Goal: Transaction & Acquisition: Purchase product/service

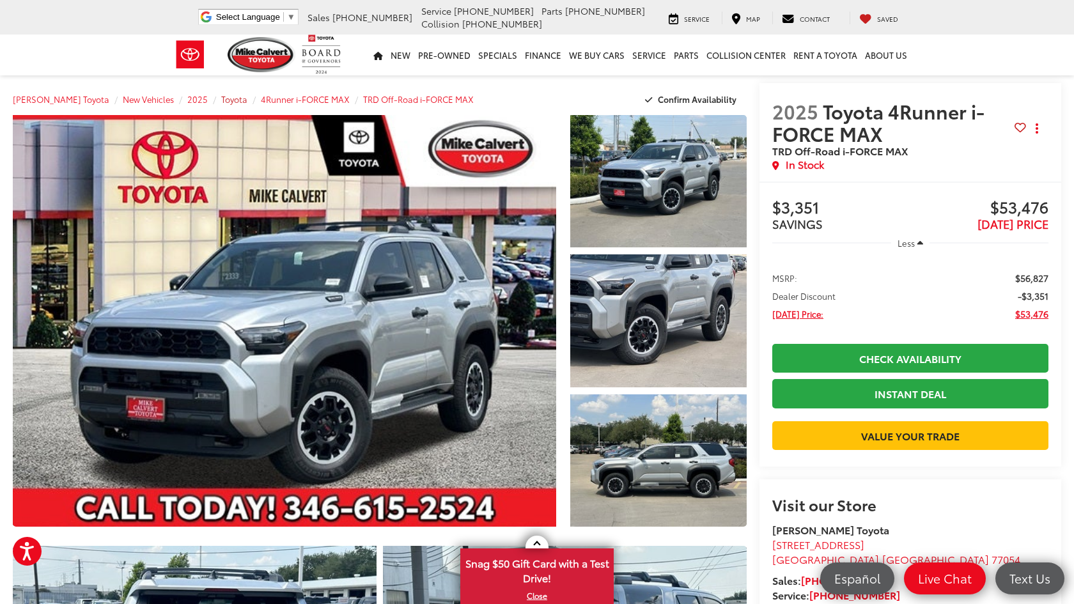
click at [221, 99] on span "Toyota" at bounding box center [234, 99] width 26 height 12
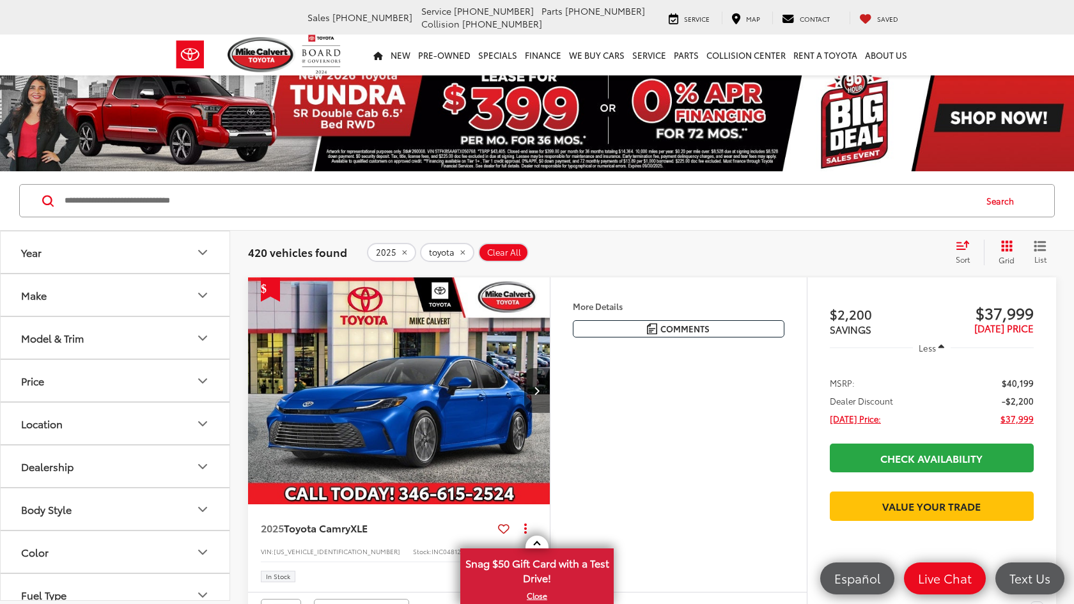
click at [203, 336] on icon "Model & Trim" at bounding box center [202, 338] width 15 height 15
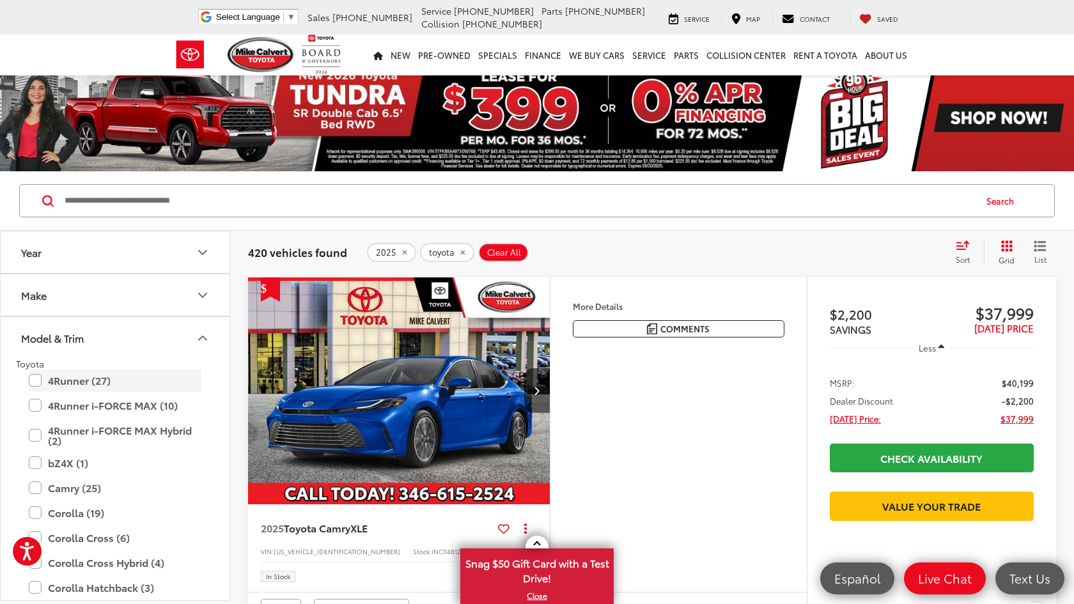
click at [34, 378] on label "4Runner (27)" at bounding box center [115, 381] width 173 height 22
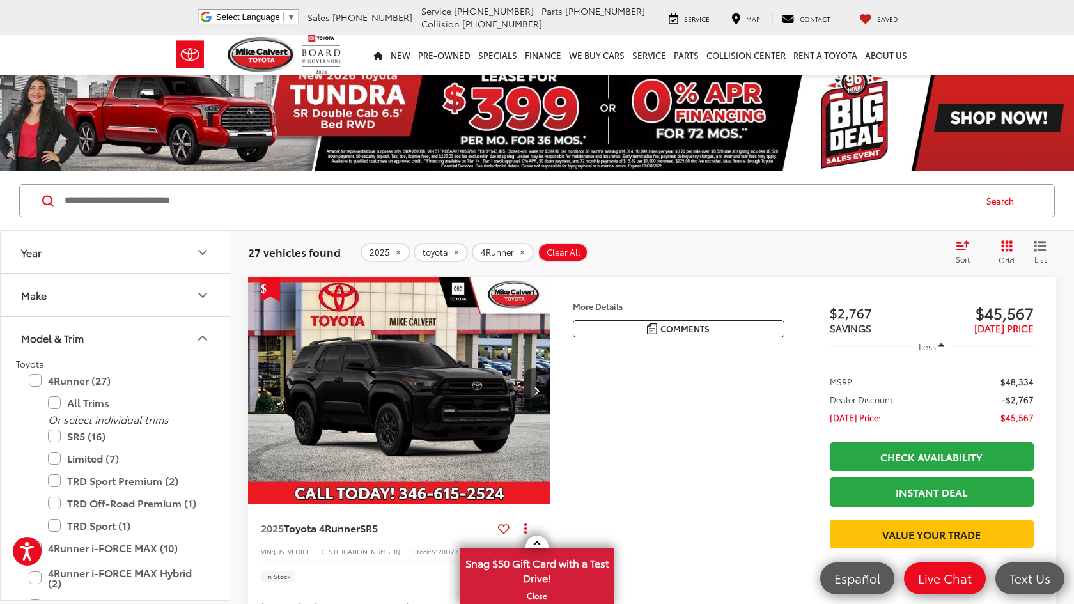
click at [953, 246] on div "Sort" at bounding box center [966, 253] width 35 height 26
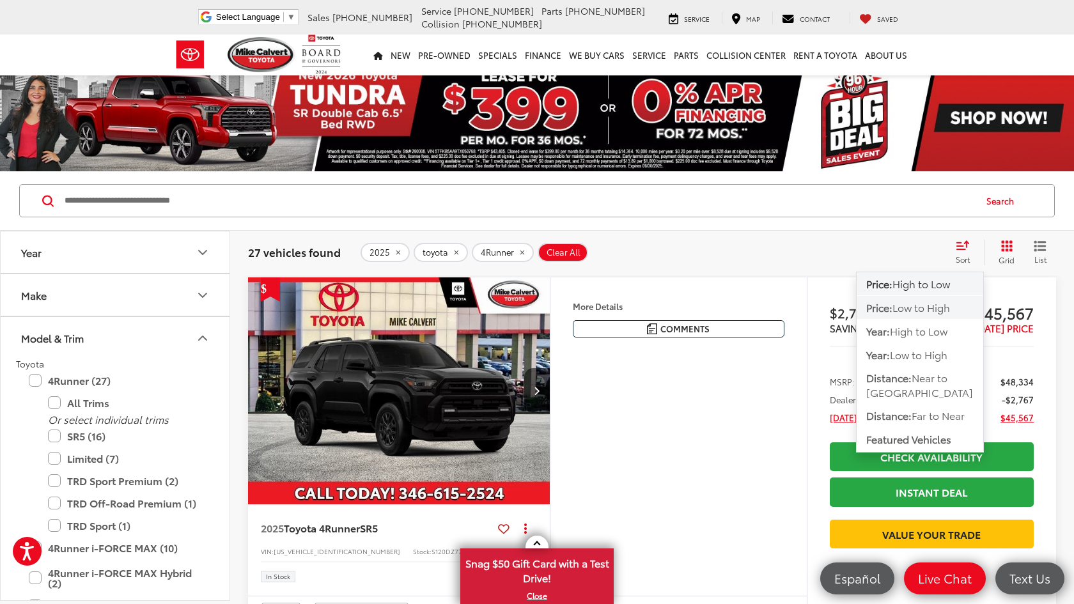
click at [888, 306] on span "Price:" at bounding box center [879, 307] width 26 height 15
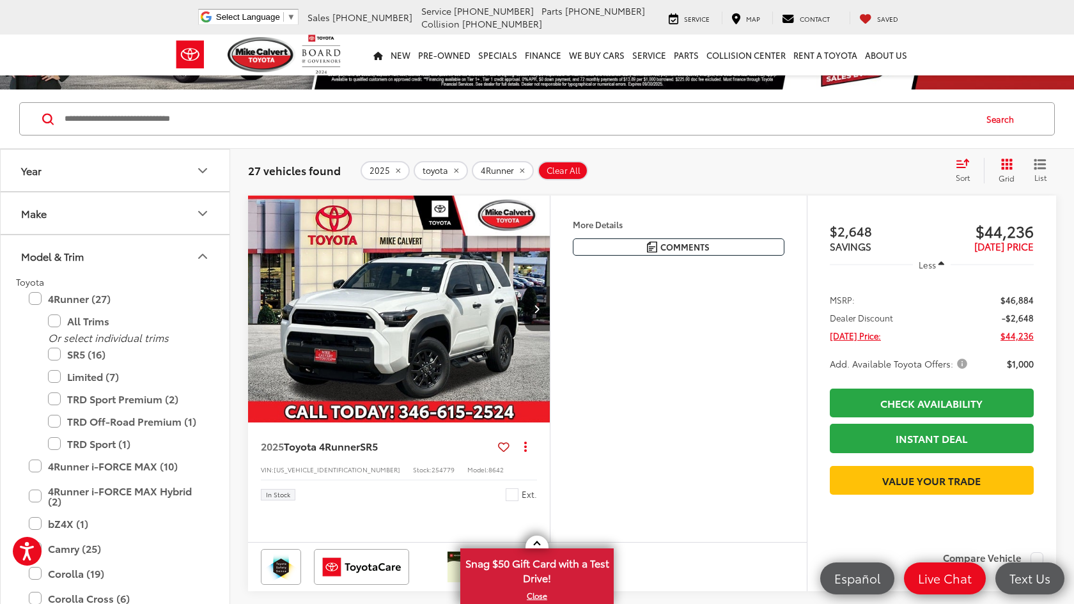
scroll to position [87, 0]
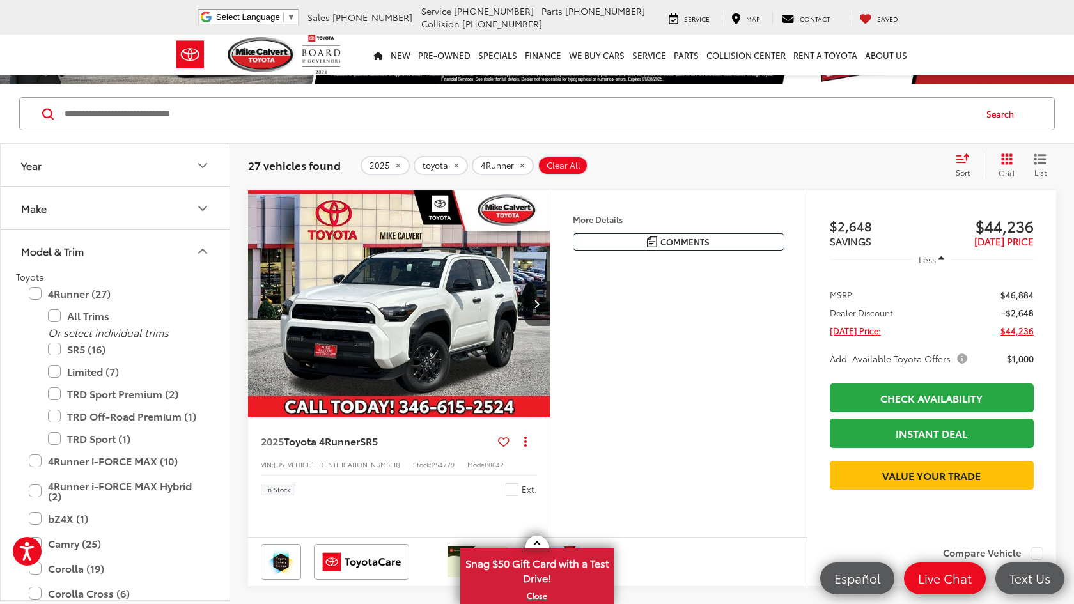
click at [473, 325] on img "2025 Toyota 4Runner SR5 0" at bounding box center [399, 305] width 304 height 228
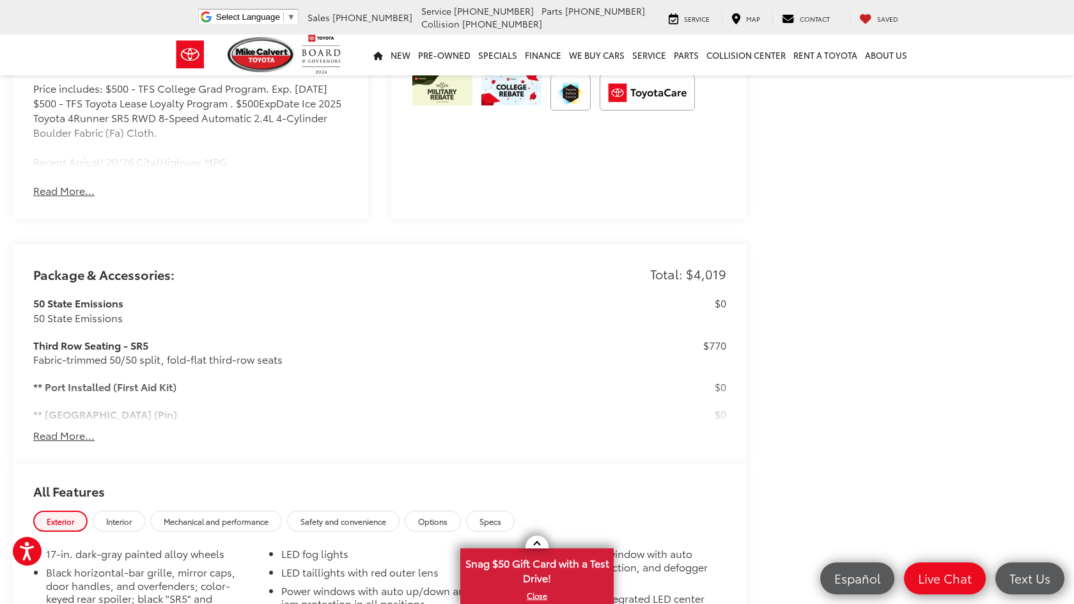
click at [66, 428] on button "Read More..." at bounding box center [63, 435] width 61 height 15
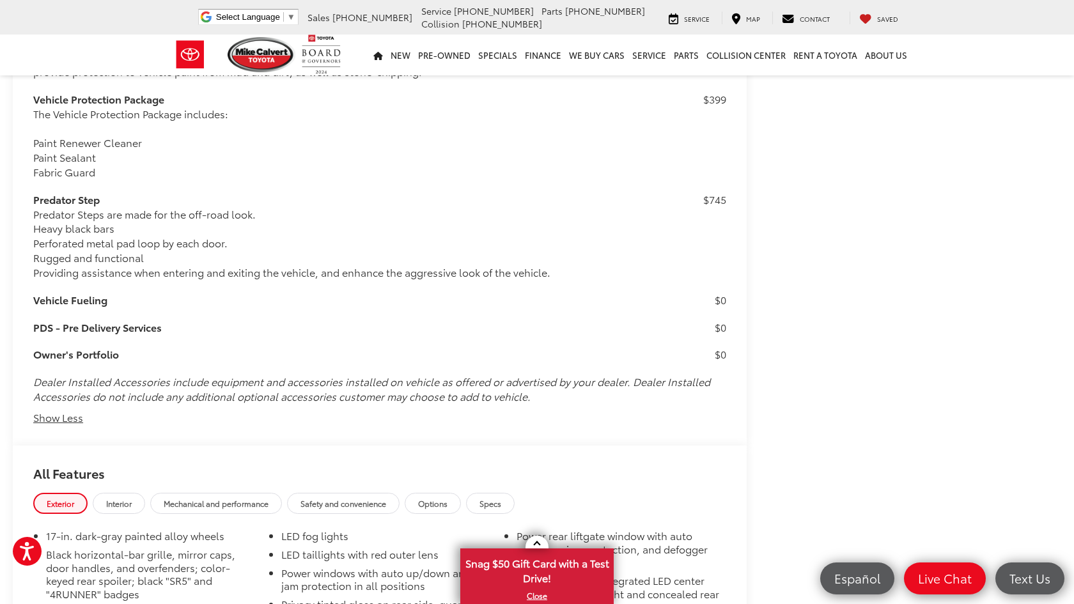
scroll to position [2022, 0]
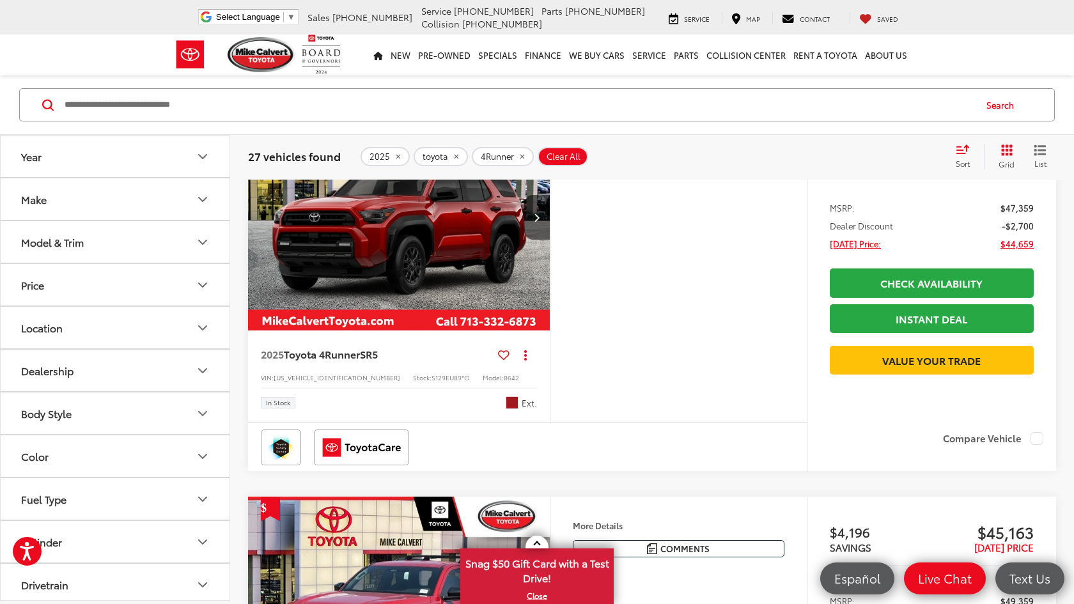
scroll to position [1000, 0]
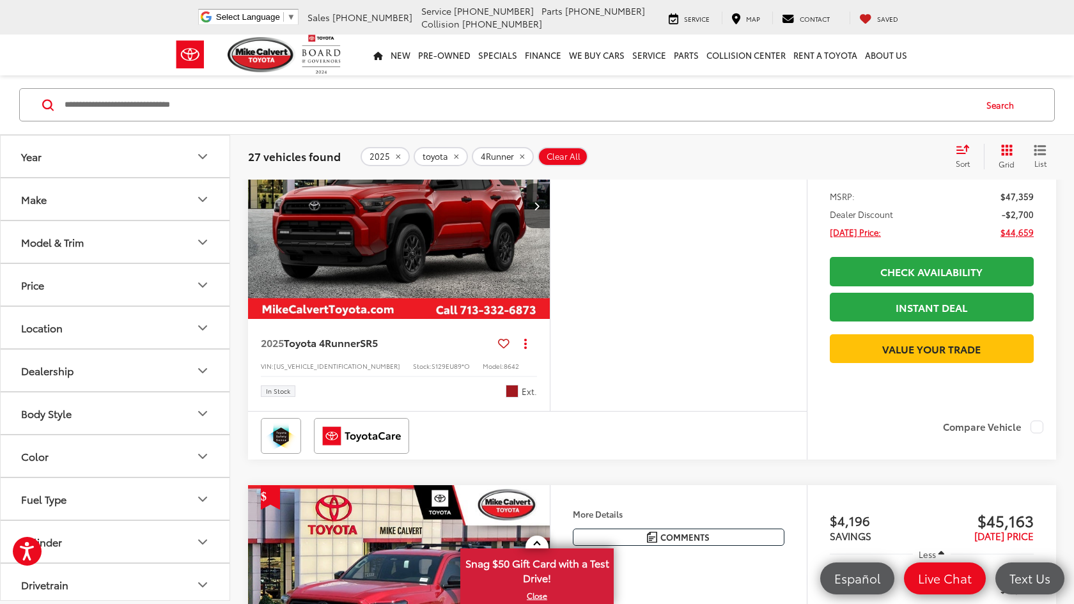
click at [461, 320] on img "2025 Toyota 4Runner SR5 0" at bounding box center [399, 206] width 304 height 228
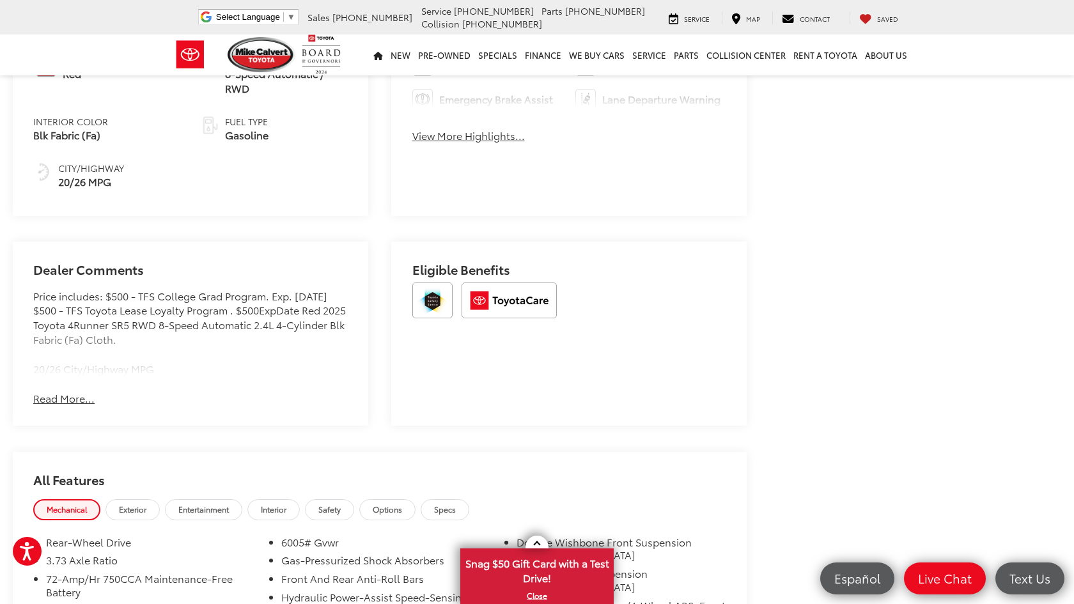
scroll to position [712, 0]
click at [63, 391] on button "Read More..." at bounding box center [63, 398] width 61 height 15
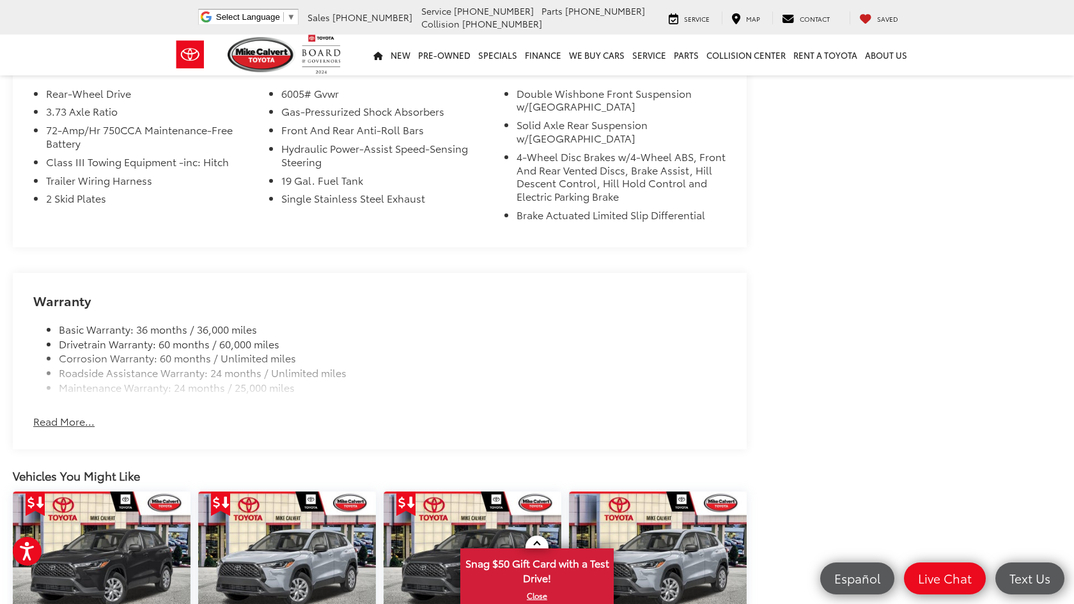
scroll to position [1160, 0]
click at [72, 414] on button "Read More..." at bounding box center [63, 421] width 61 height 15
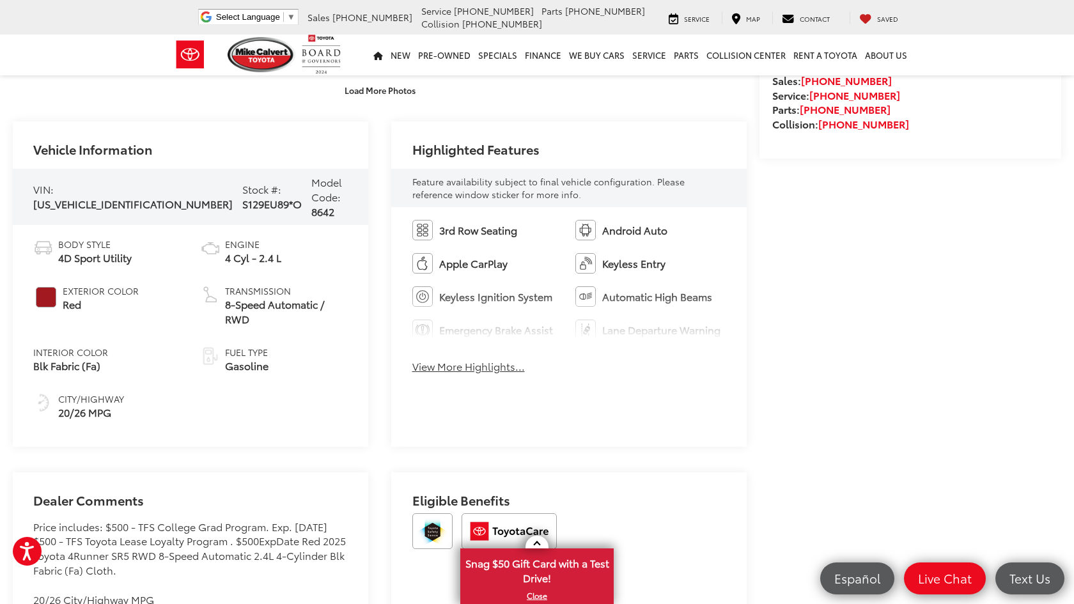
scroll to position [477, 0]
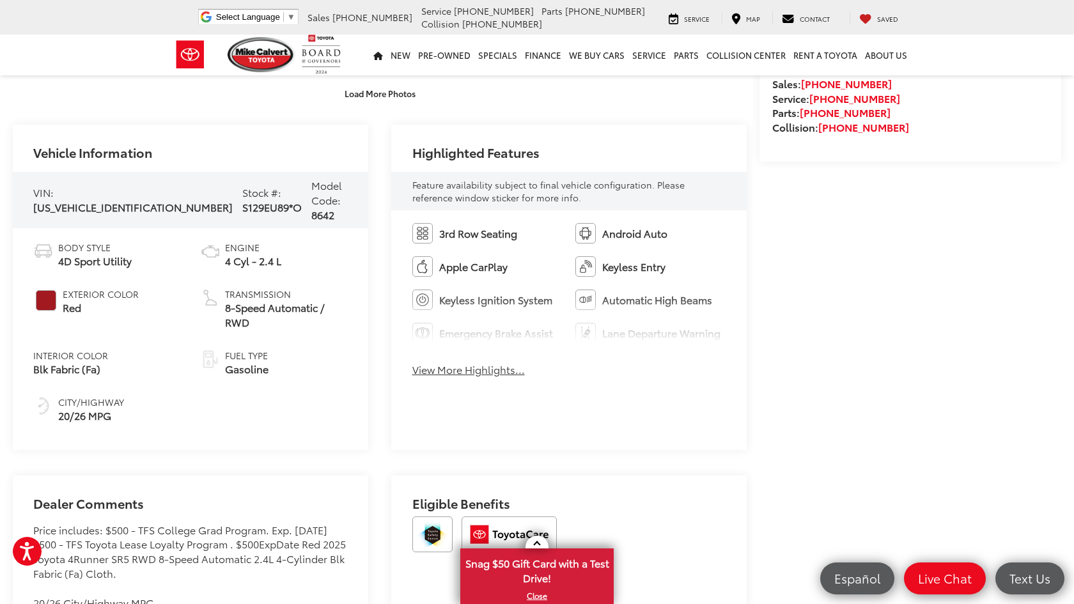
click at [486, 364] on button "View More Highlights..." at bounding box center [468, 370] width 113 height 15
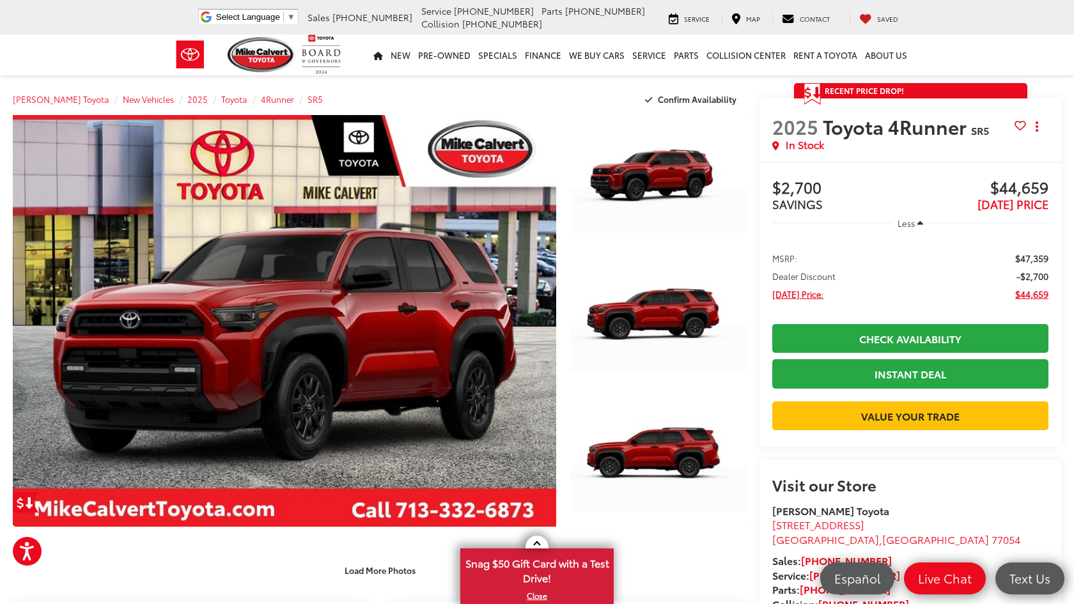
scroll to position [0, 0]
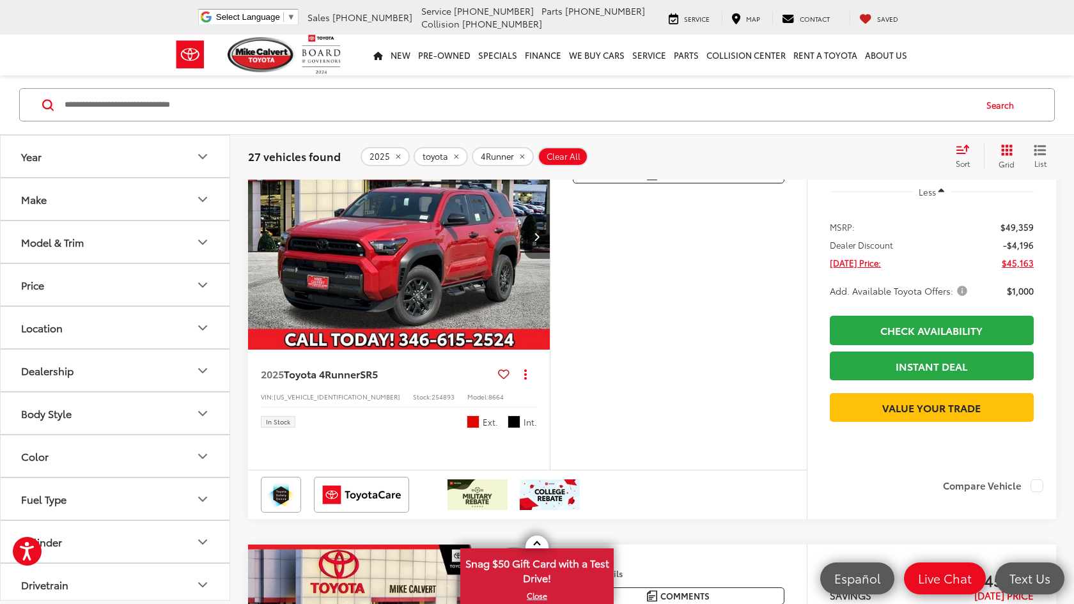
scroll to position [1375, 0]
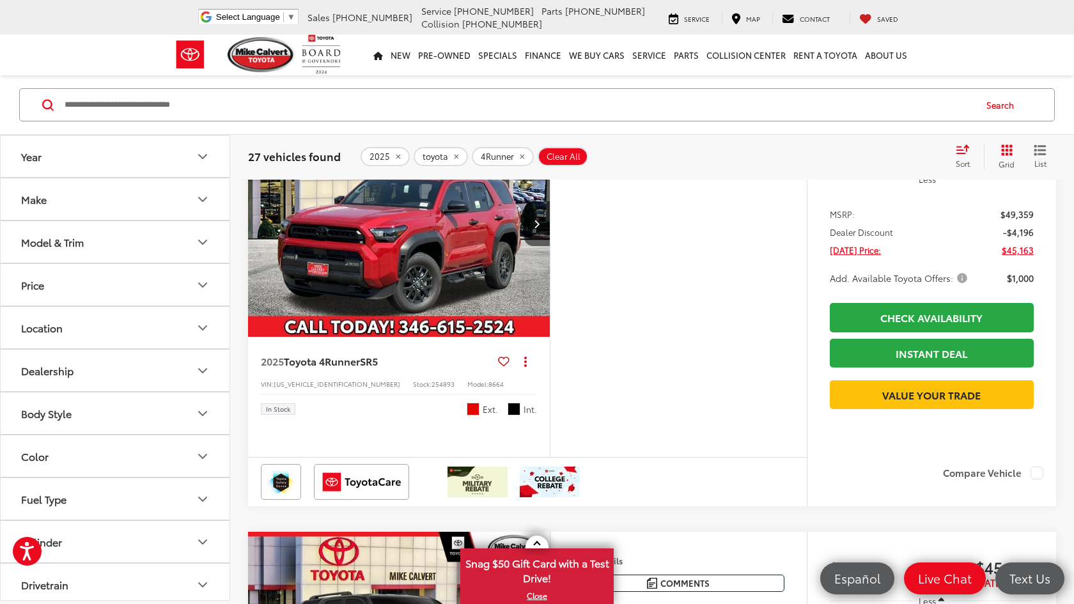
click at [494, 338] on img "2025 Toyota 4Runner SR5 0" at bounding box center [399, 224] width 304 height 228
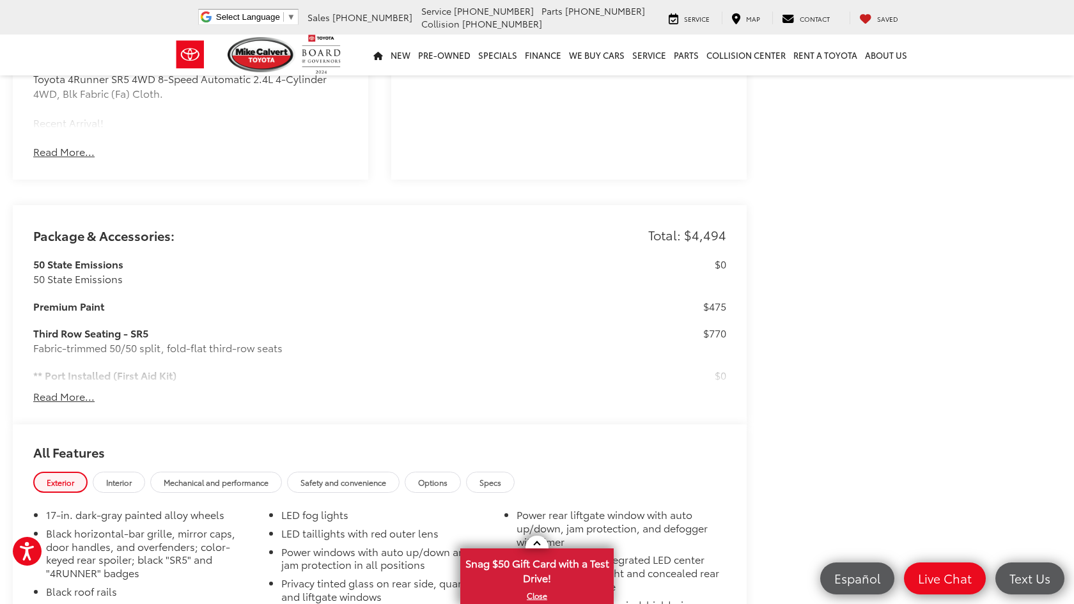
scroll to position [987, 0]
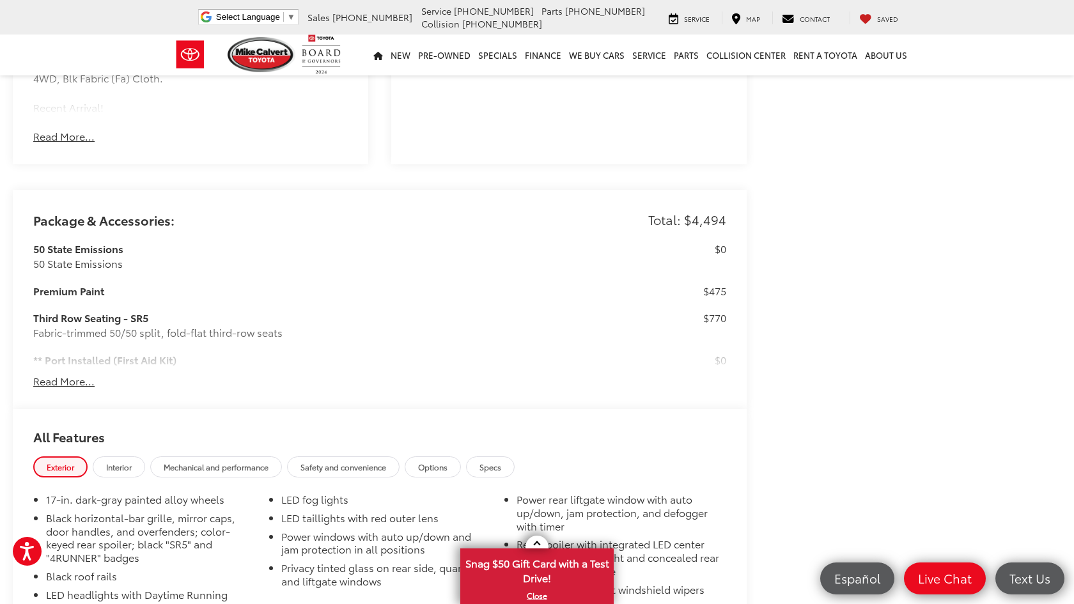
click at [84, 374] on button "Read More..." at bounding box center [63, 381] width 61 height 15
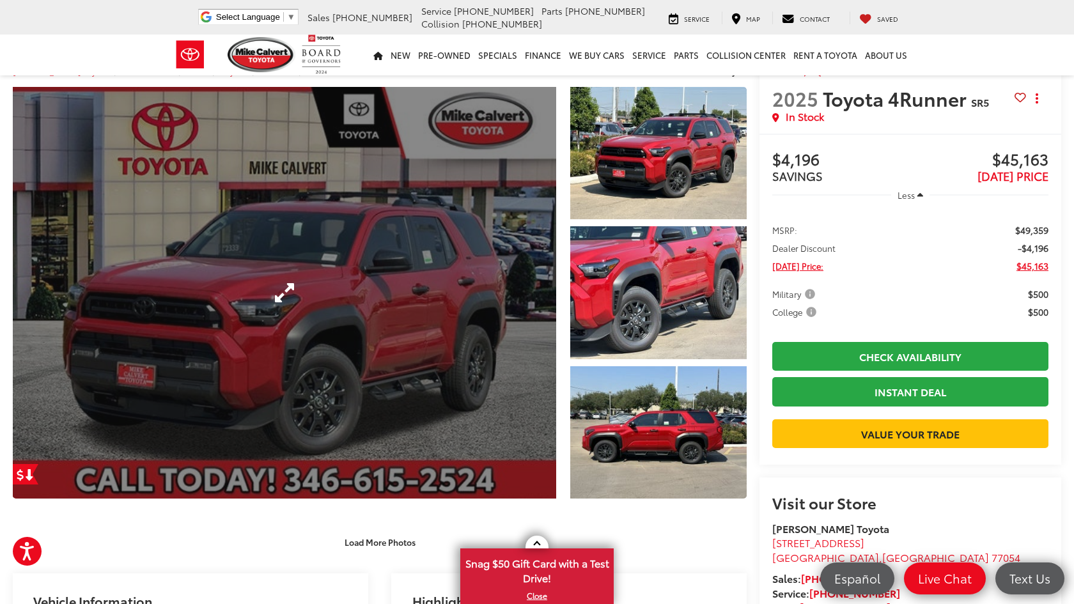
scroll to position [25, 0]
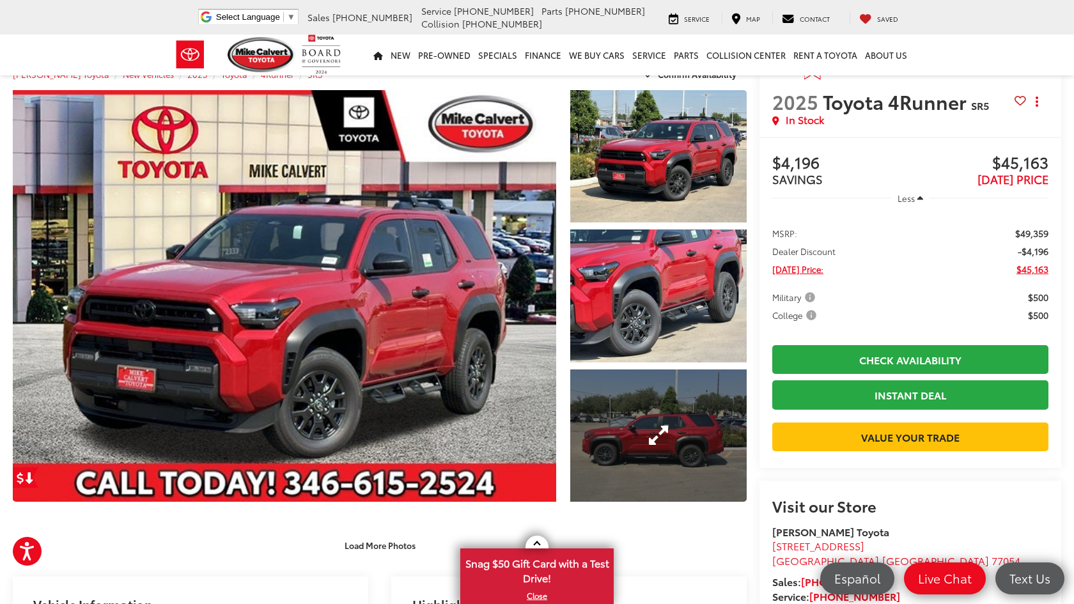
click at [625, 416] on link "Expand Photo 3" at bounding box center [658, 436] width 176 height 132
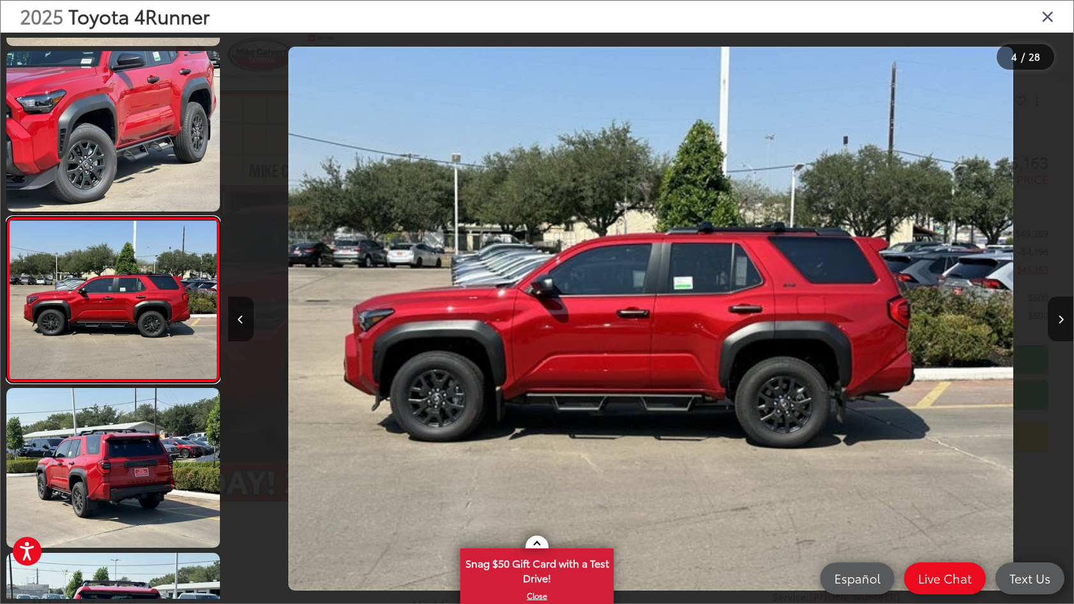
scroll to position [336, 0]
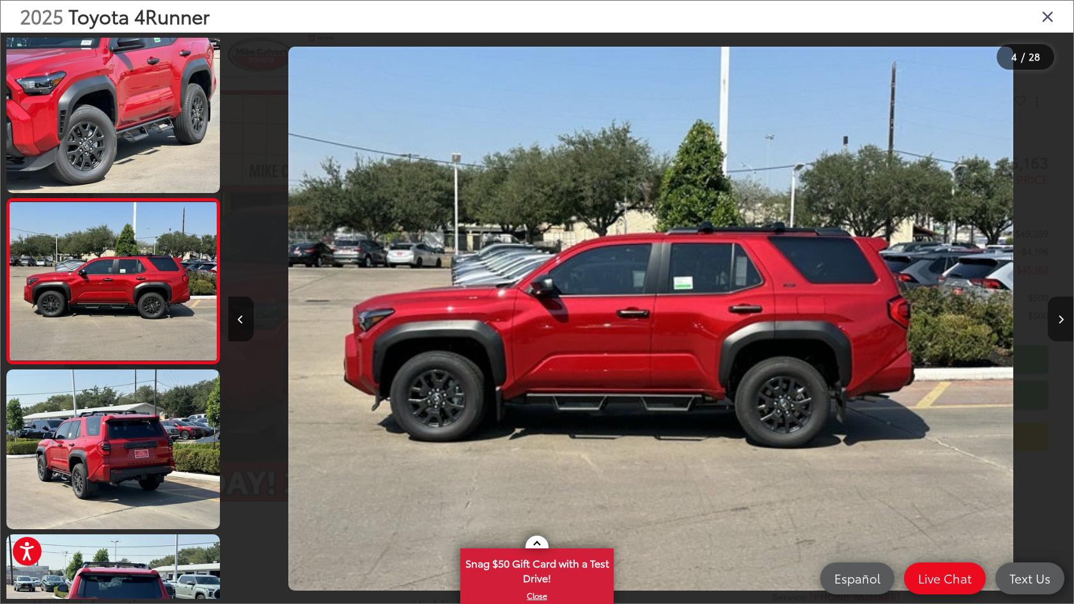
click at [1050, 312] on button "Next image" at bounding box center [1061, 319] width 26 height 45
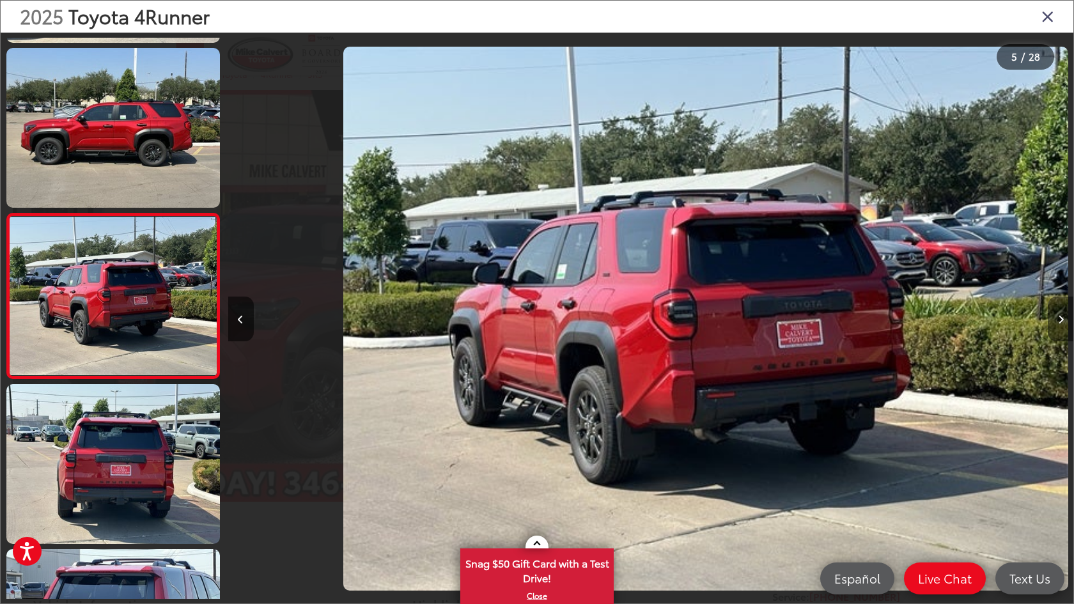
scroll to position [0, 3382]
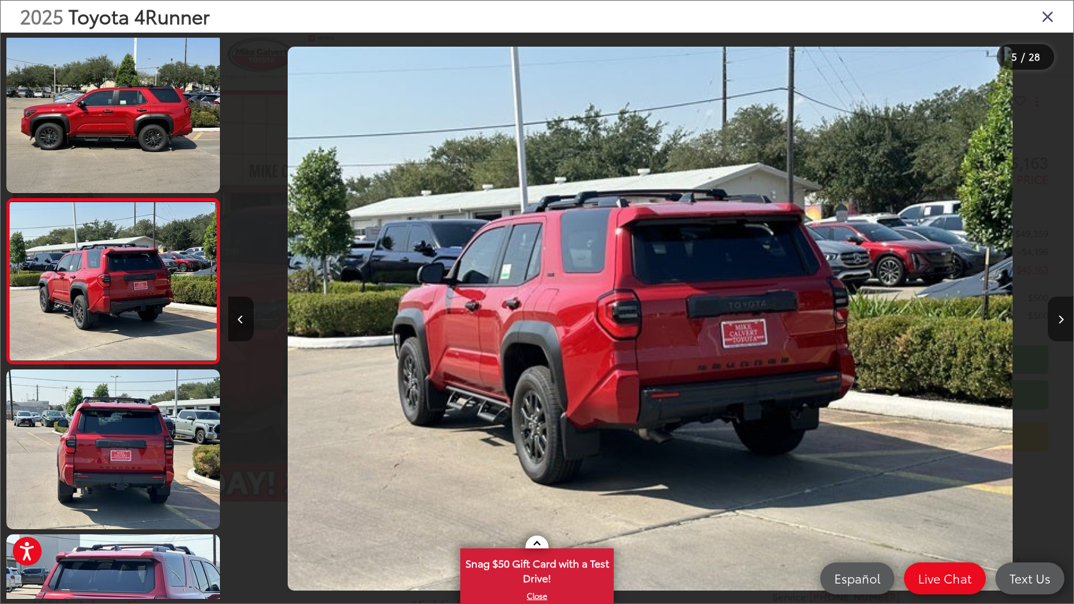
click at [1050, 312] on button "Next image" at bounding box center [1061, 319] width 26 height 45
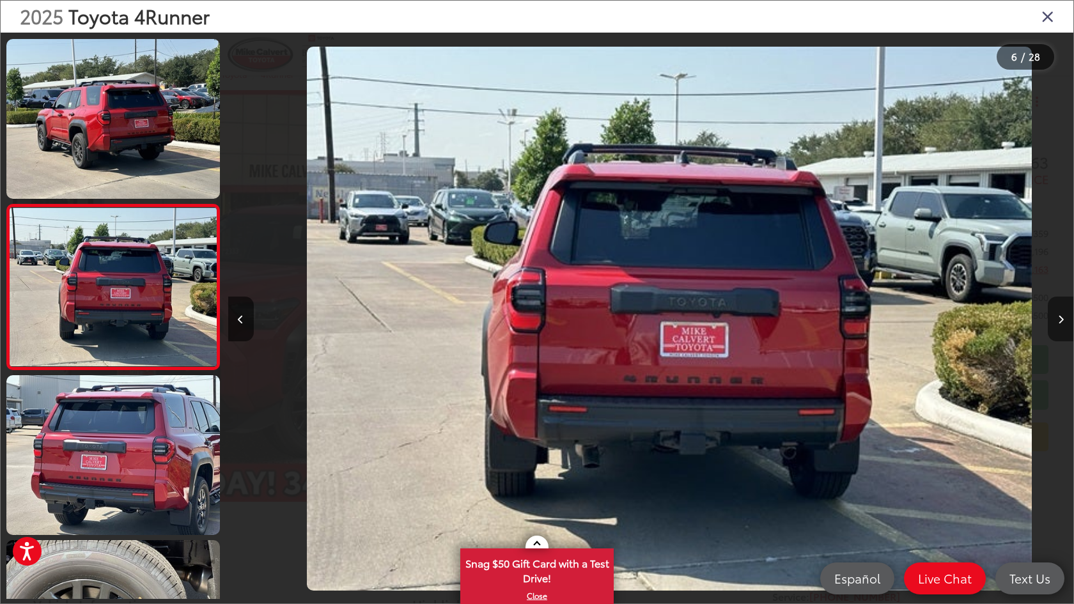
scroll to position [0, 4227]
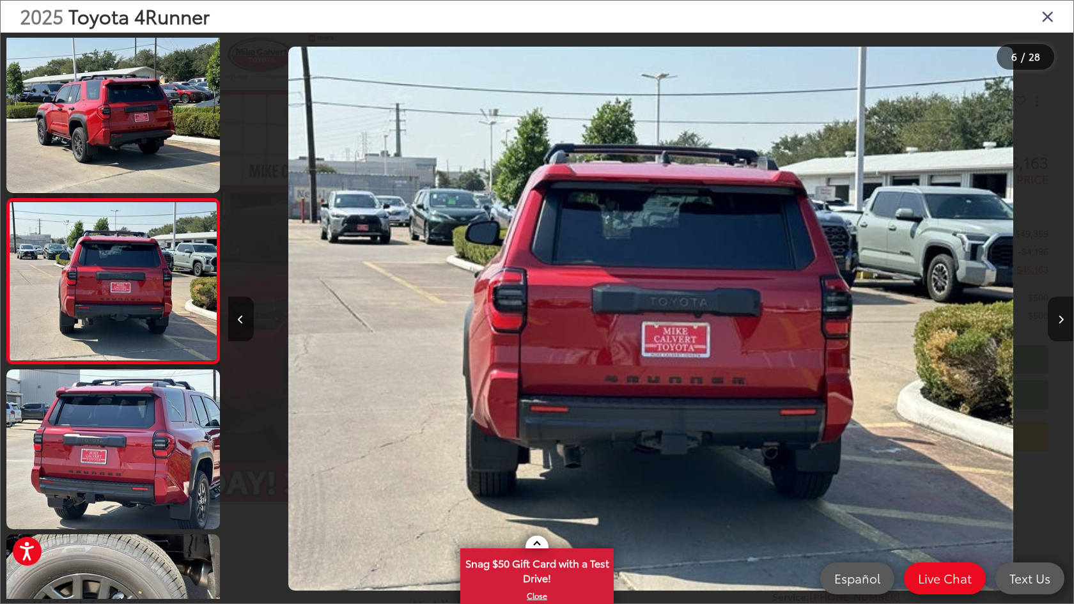
click at [1050, 312] on button "Next image" at bounding box center [1061, 319] width 26 height 45
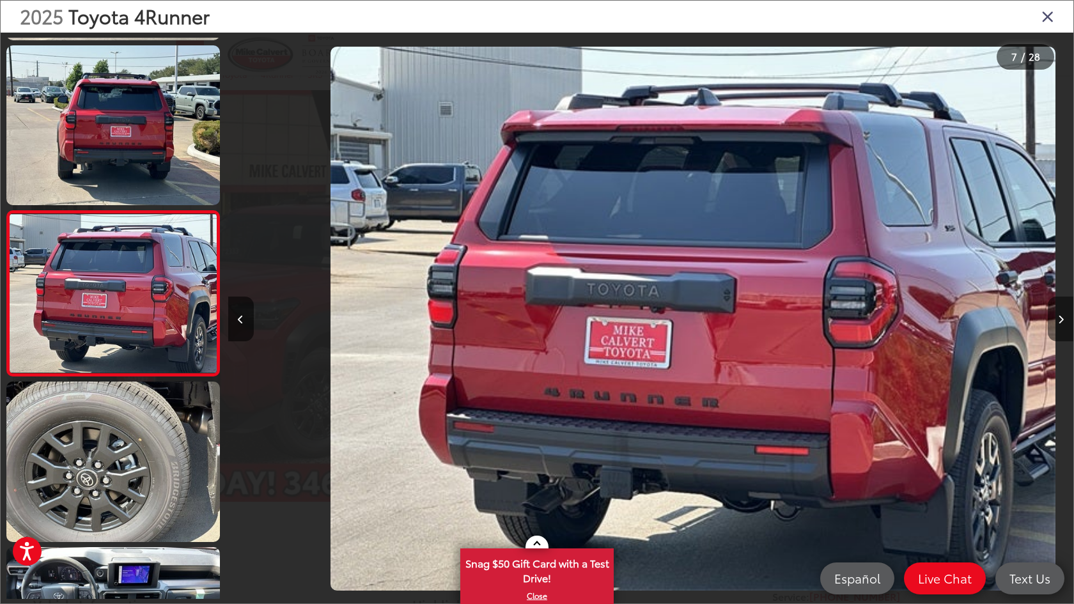
scroll to position [831, 0]
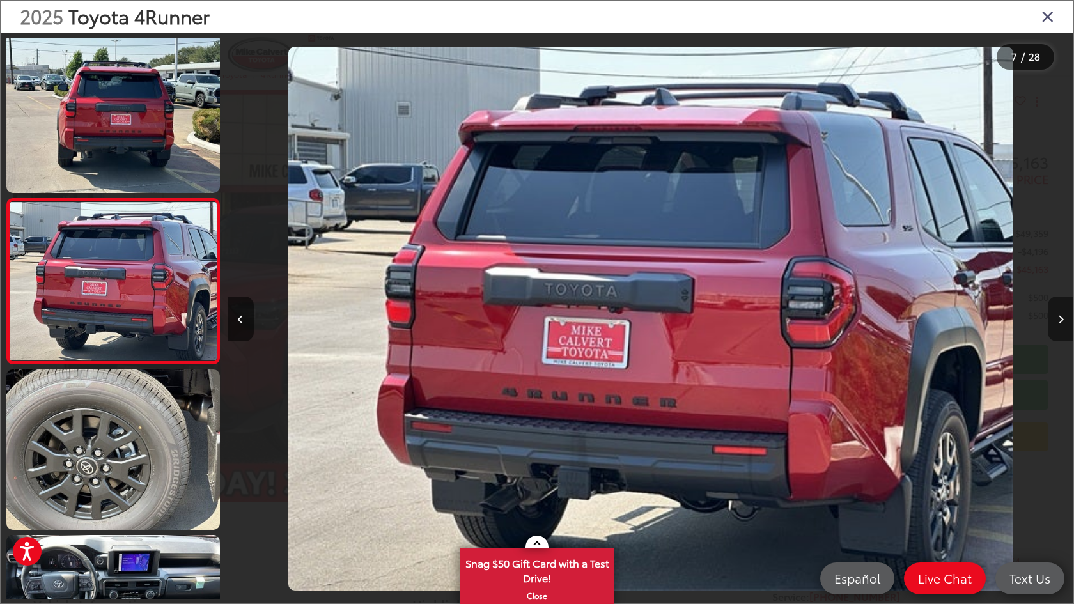
click at [1050, 312] on button "Next image" at bounding box center [1061, 319] width 26 height 45
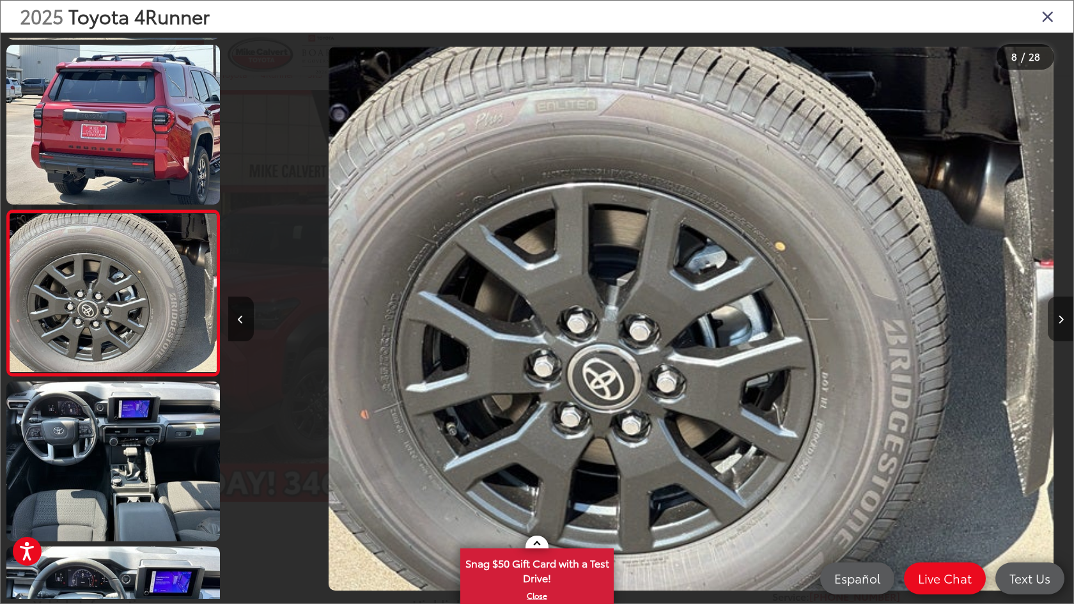
scroll to position [995, 0]
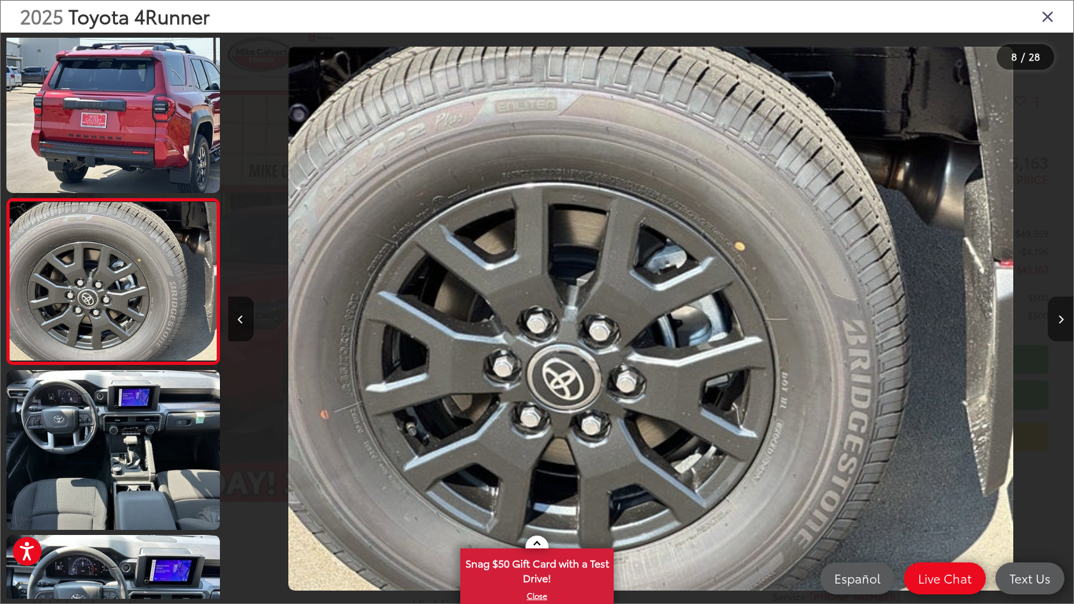
click at [1050, 312] on button "Next image" at bounding box center [1061, 319] width 26 height 45
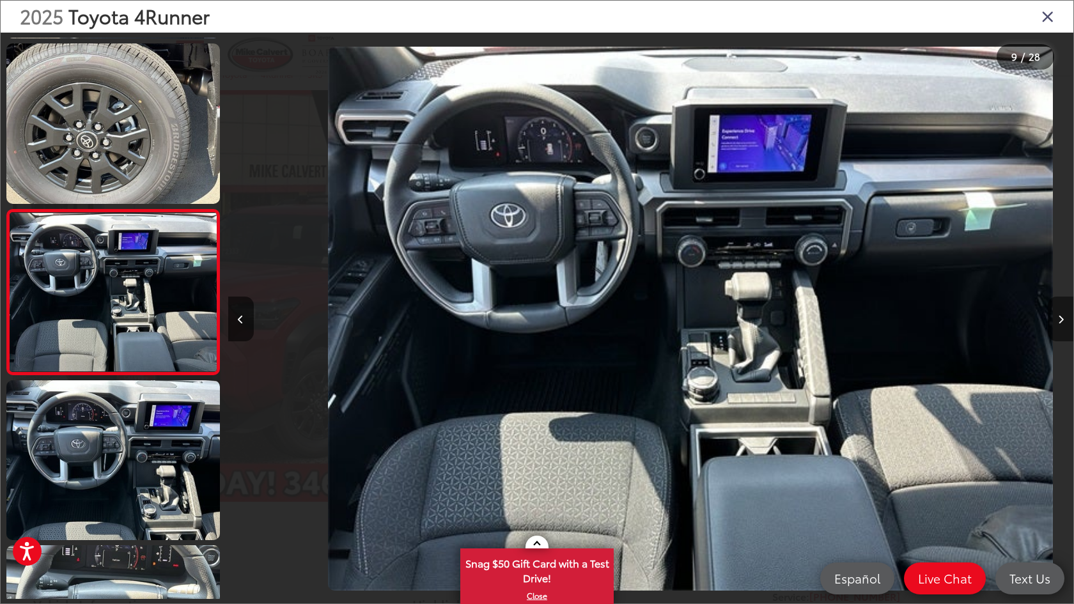
scroll to position [1161, 0]
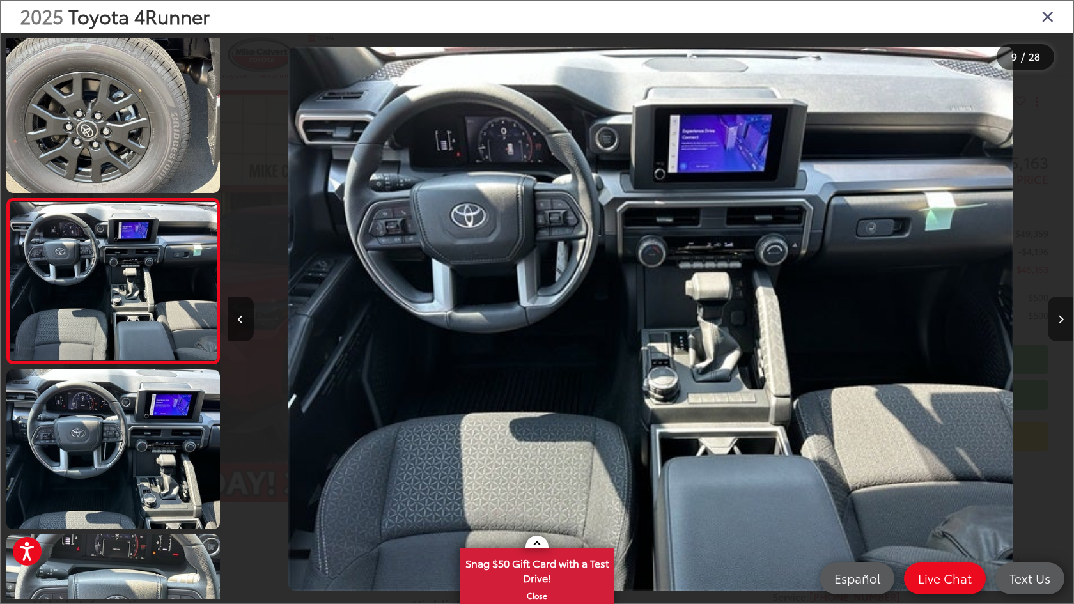
click at [1050, 312] on button "Next image" at bounding box center [1061, 319] width 26 height 45
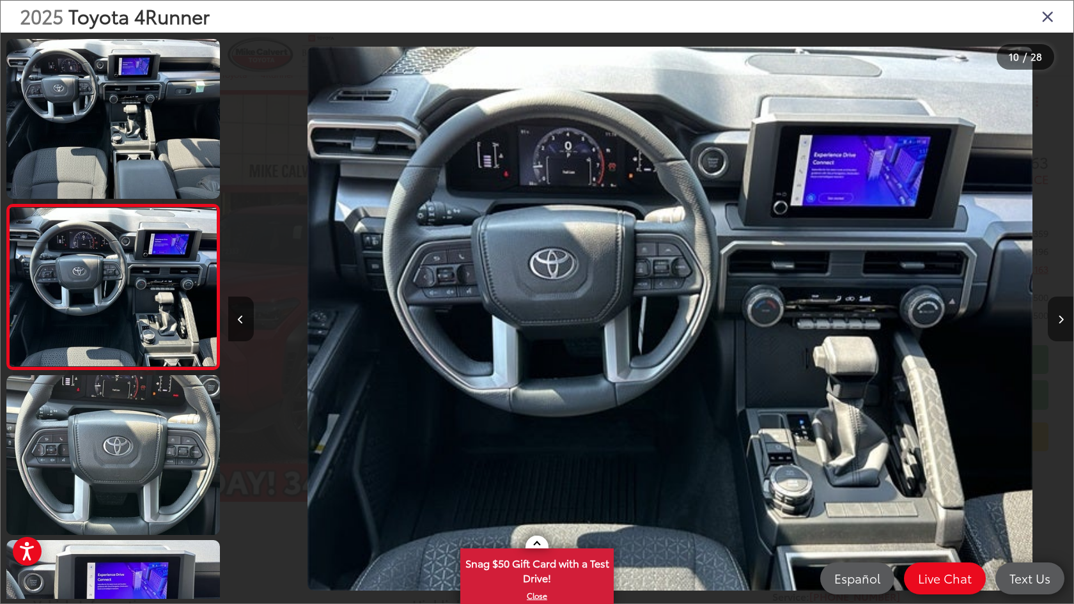
scroll to position [0, 7609]
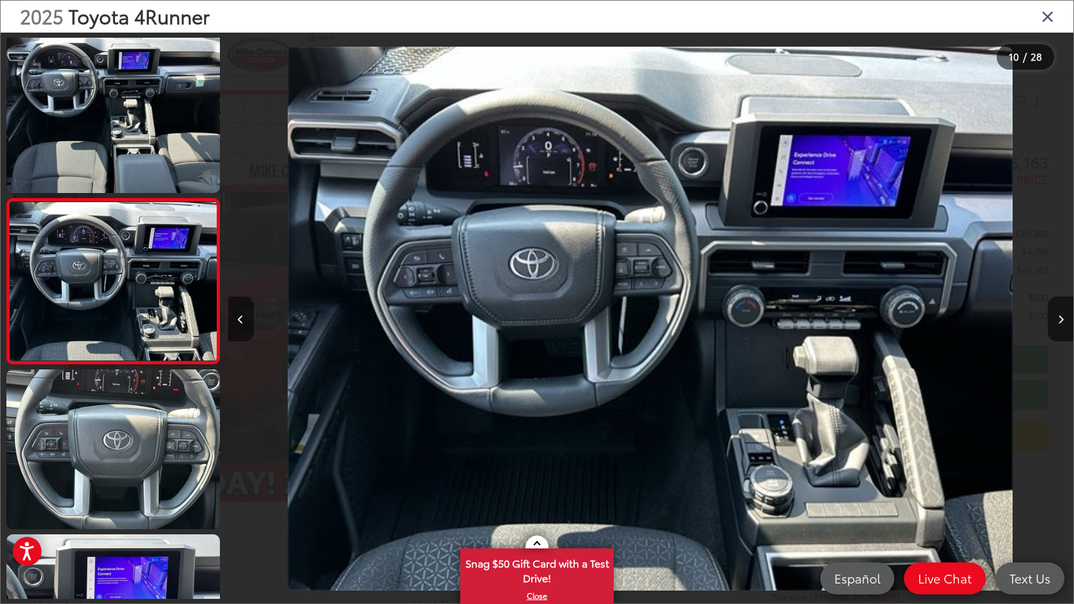
click at [1045, 17] on icon "Close gallery" at bounding box center [1047, 16] width 13 height 17
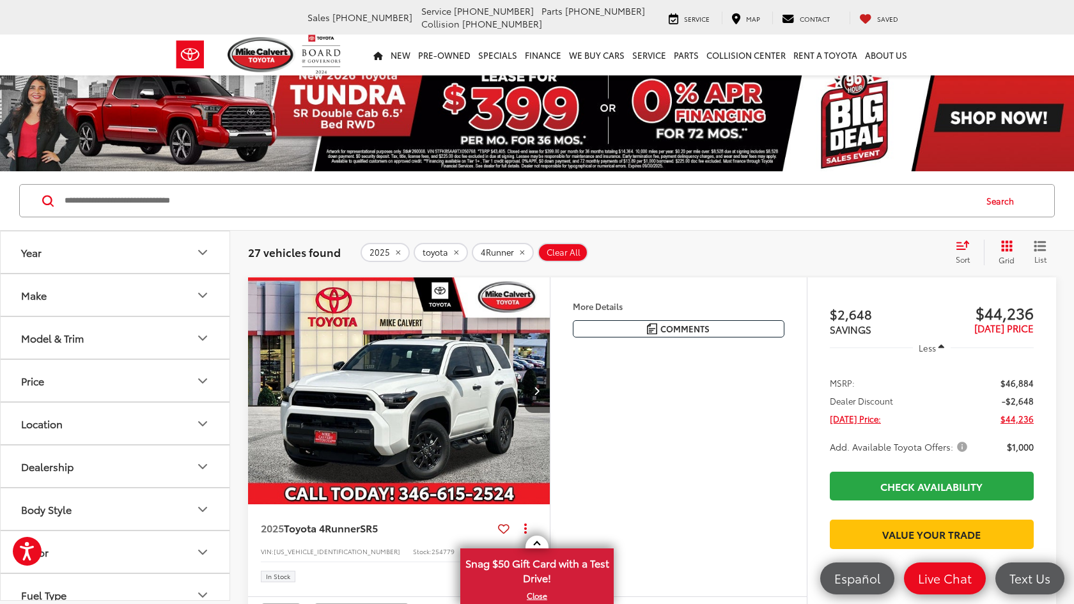
click at [417, 370] on img "2025 Toyota 4Runner SR5 0" at bounding box center [399, 391] width 304 height 228
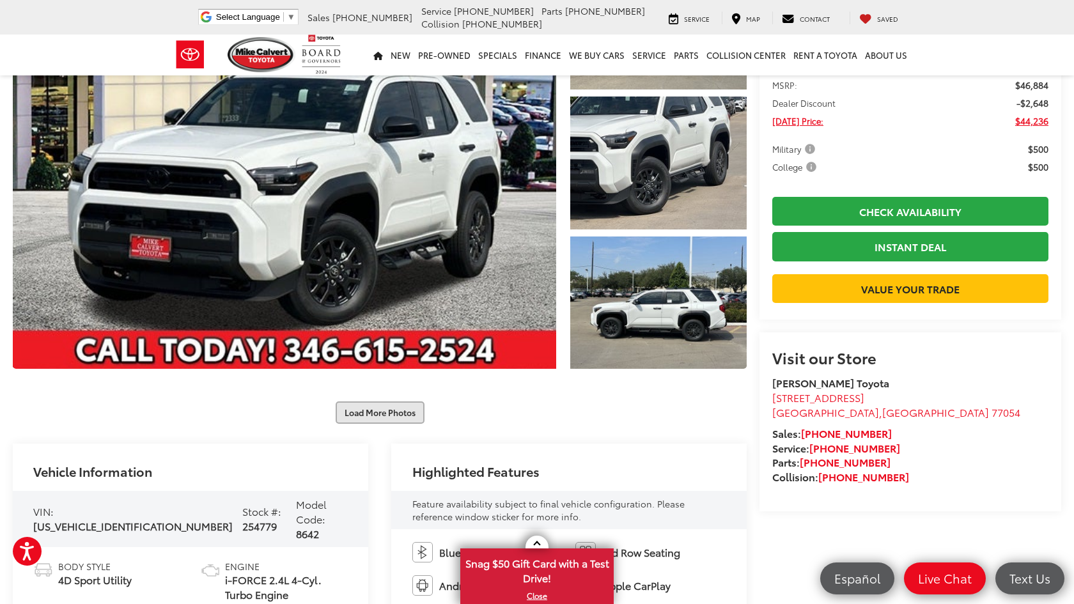
click at [389, 408] on button "Load More Photos" at bounding box center [380, 413] width 89 height 22
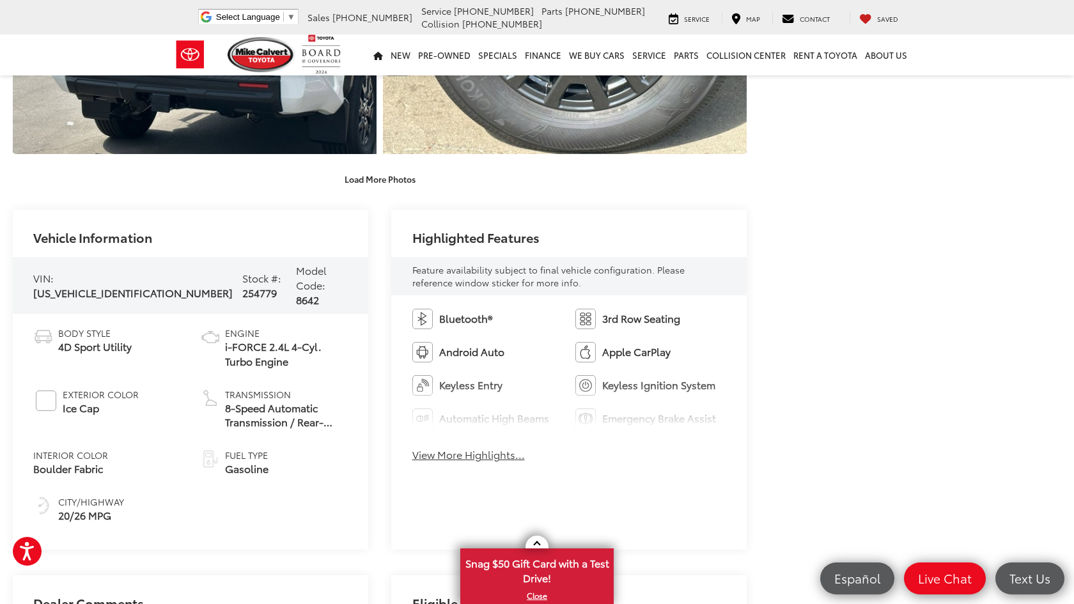
scroll to position [959, 0]
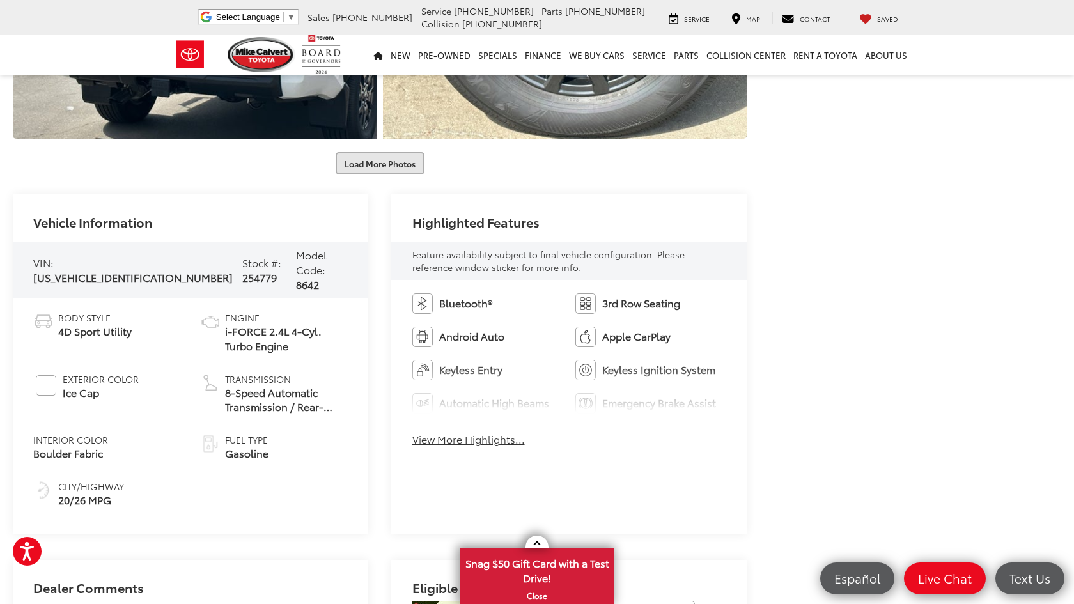
click at [387, 168] on button "Load More Photos" at bounding box center [380, 163] width 89 height 22
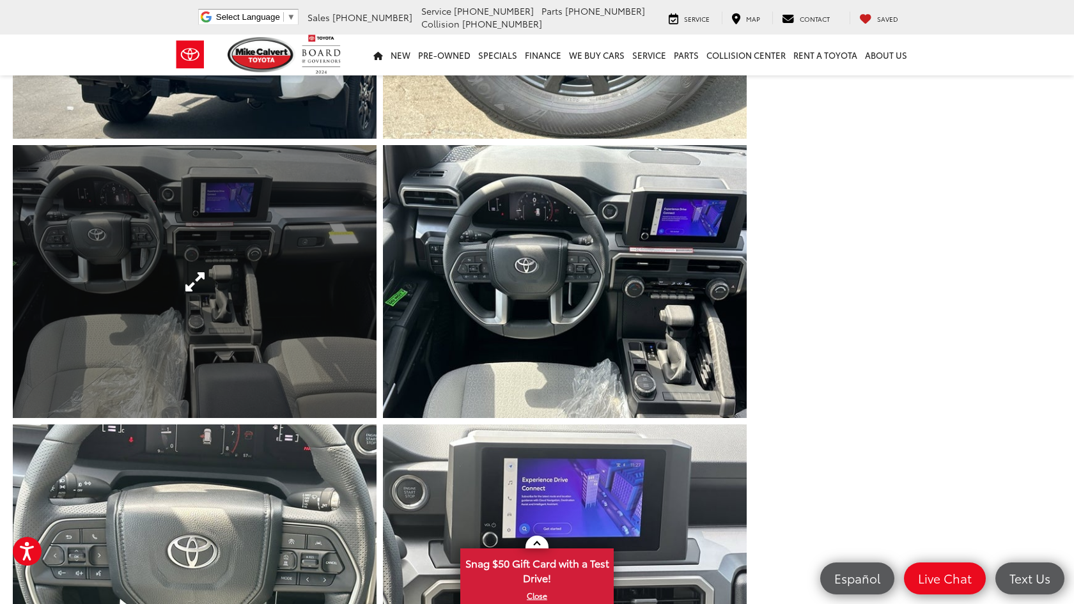
click at [254, 320] on link "Expand Photo 8" at bounding box center [195, 281] width 364 height 273
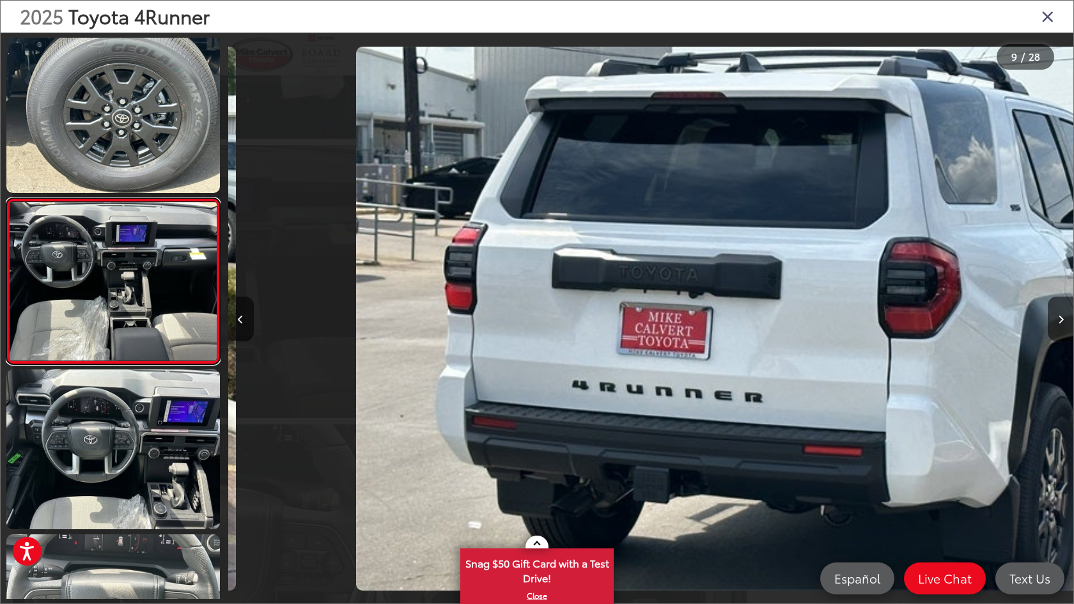
scroll to position [0, 6764]
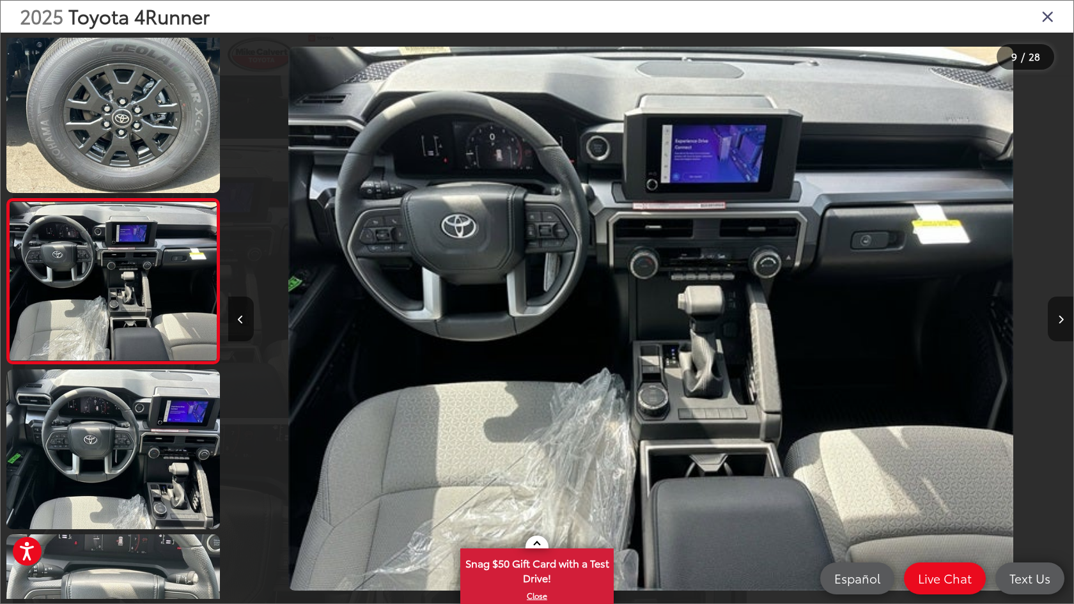
click at [1061, 317] on icon "Next image" at bounding box center [1061, 319] width 6 height 9
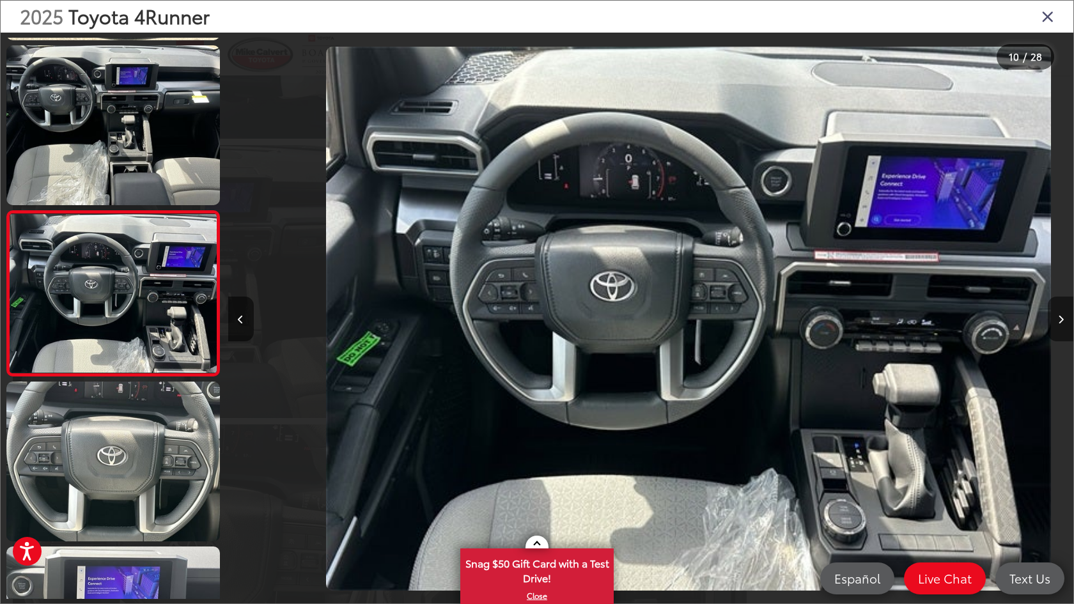
scroll to position [1326, 0]
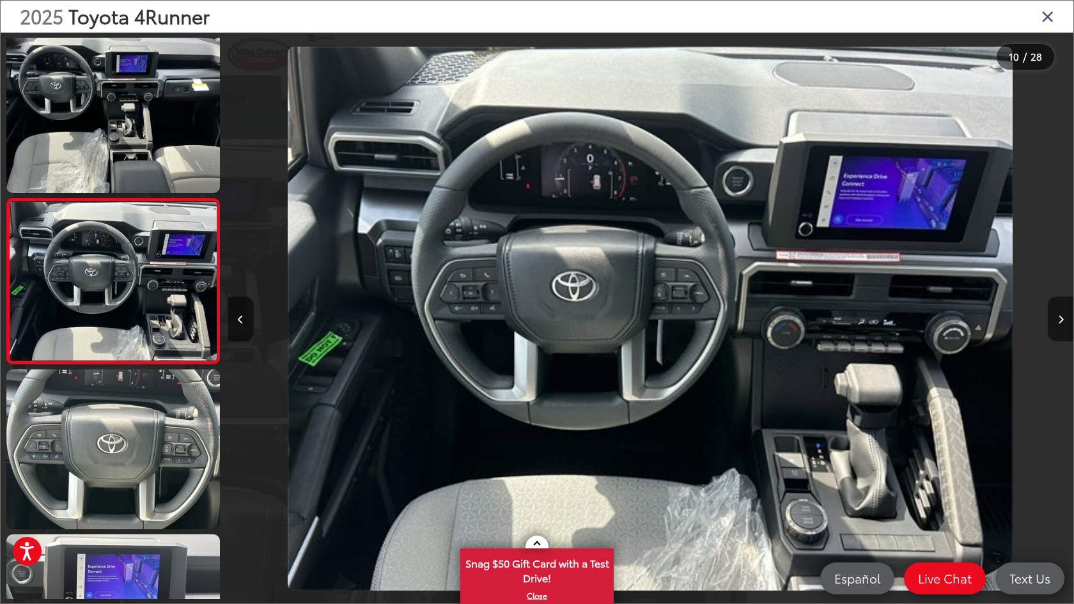
click at [1061, 317] on icon "Next image" at bounding box center [1061, 319] width 6 height 9
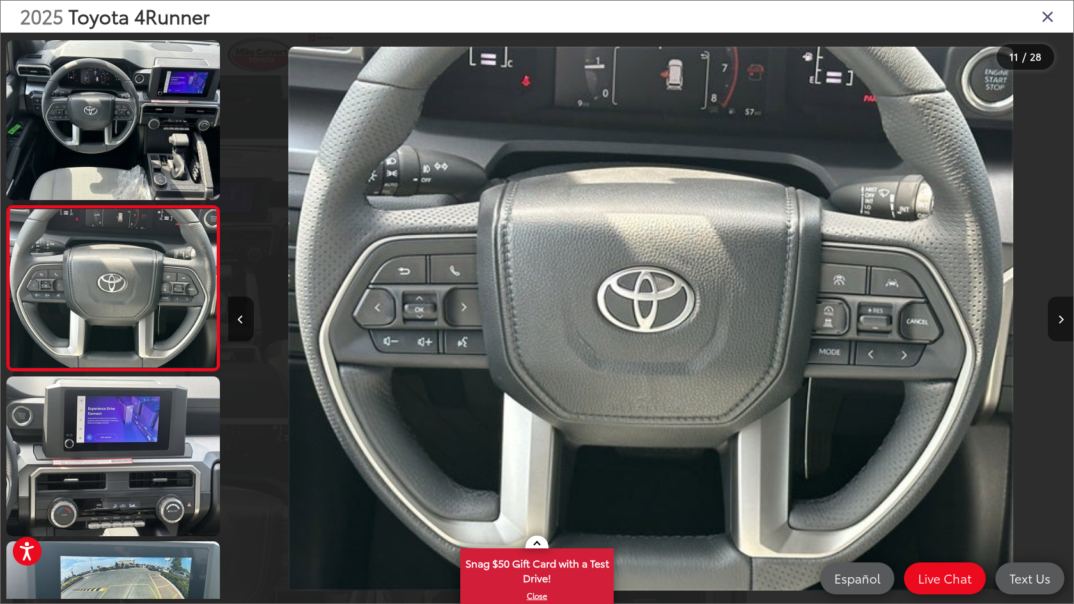
scroll to position [1491, 0]
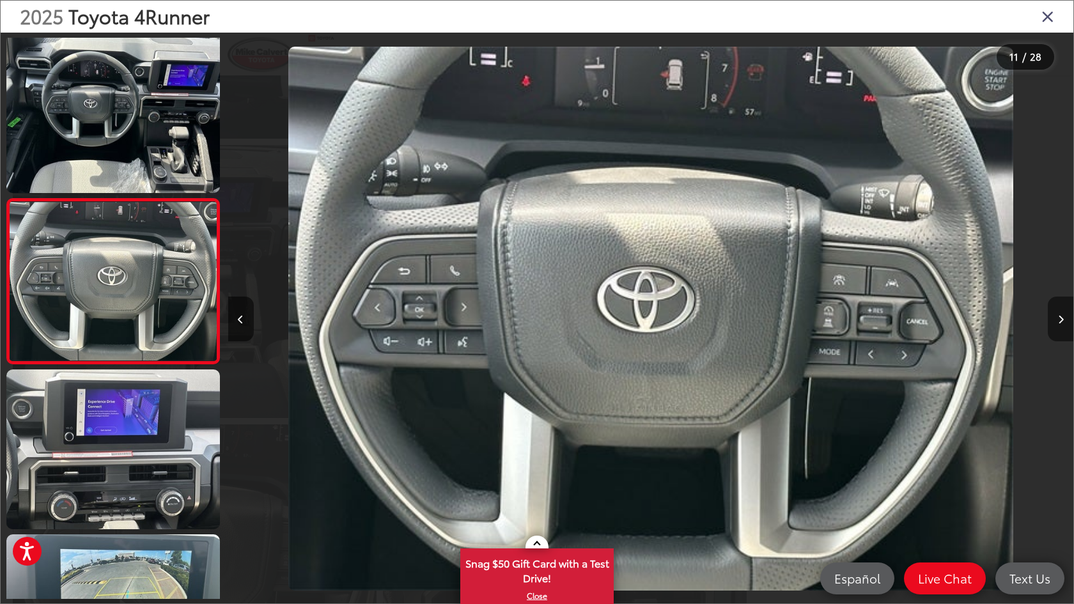
click at [1061, 317] on icon "Next image" at bounding box center [1061, 319] width 6 height 9
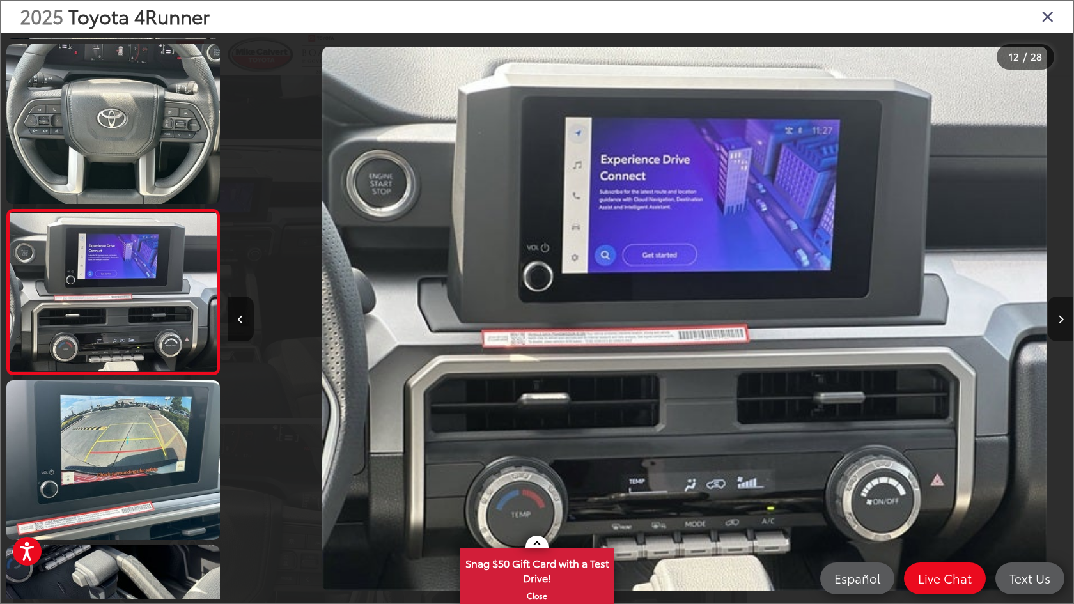
scroll to position [1656, 0]
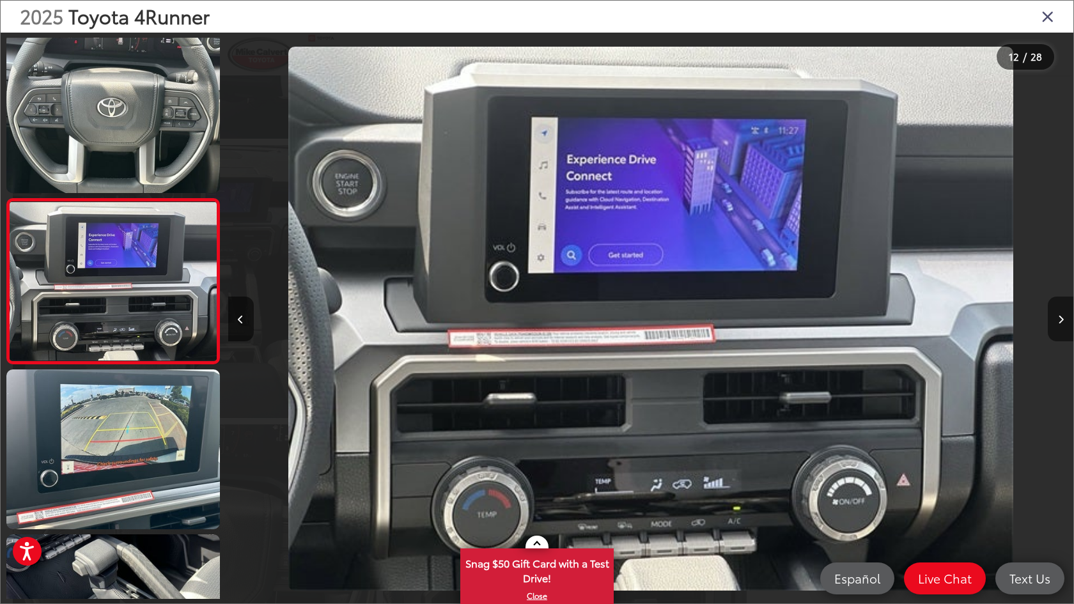
click at [1061, 317] on icon "Next image" at bounding box center [1061, 319] width 6 height 9
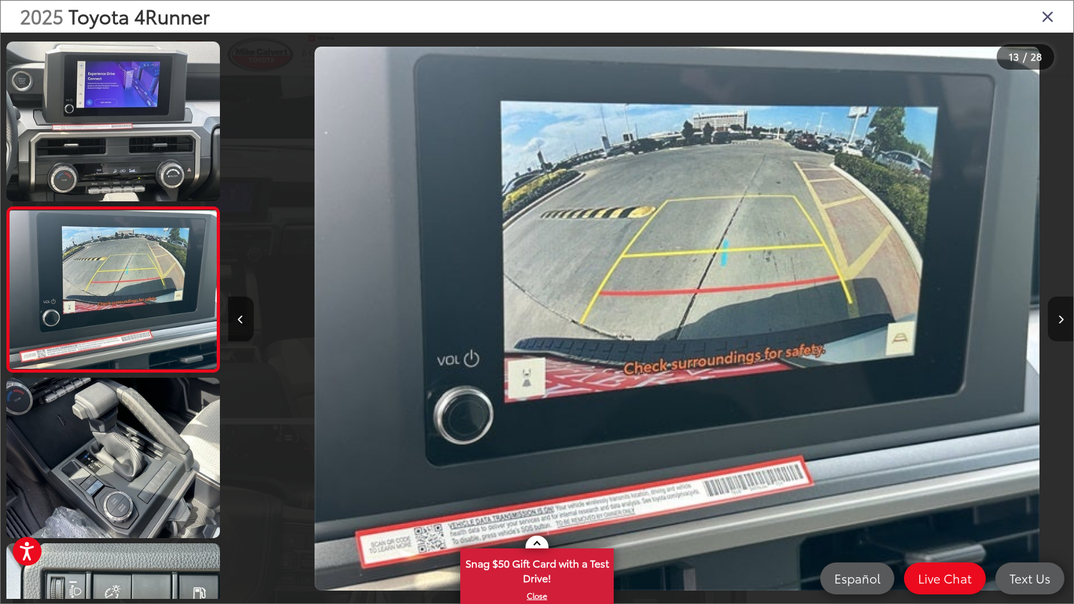
scroll to position [0, 10146]
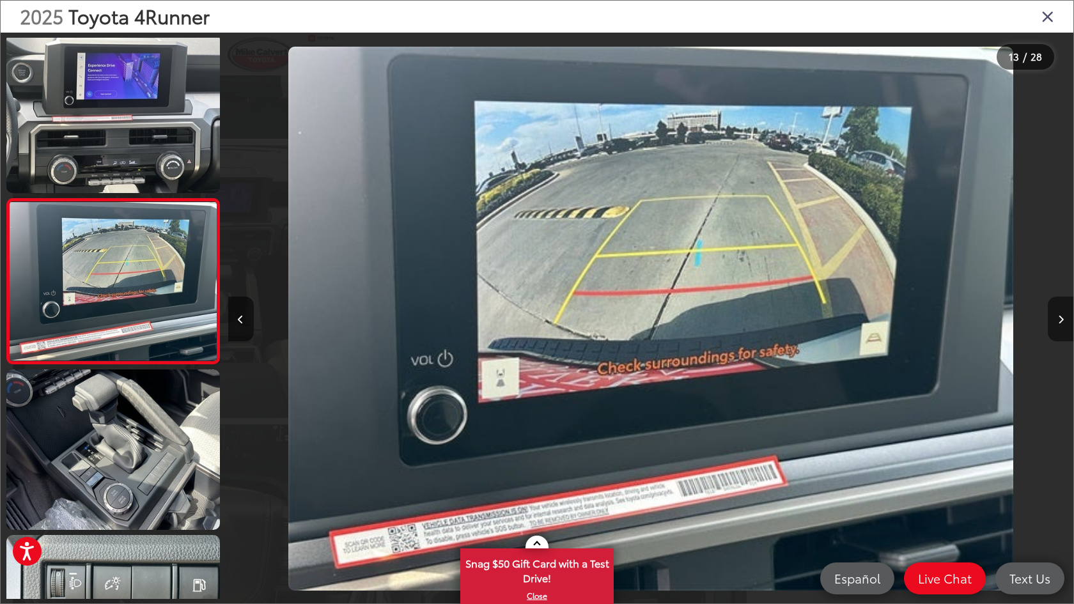
click at [1061, 317] on icon "Next image" at bounding box center [1061, 319] width 6 height 9
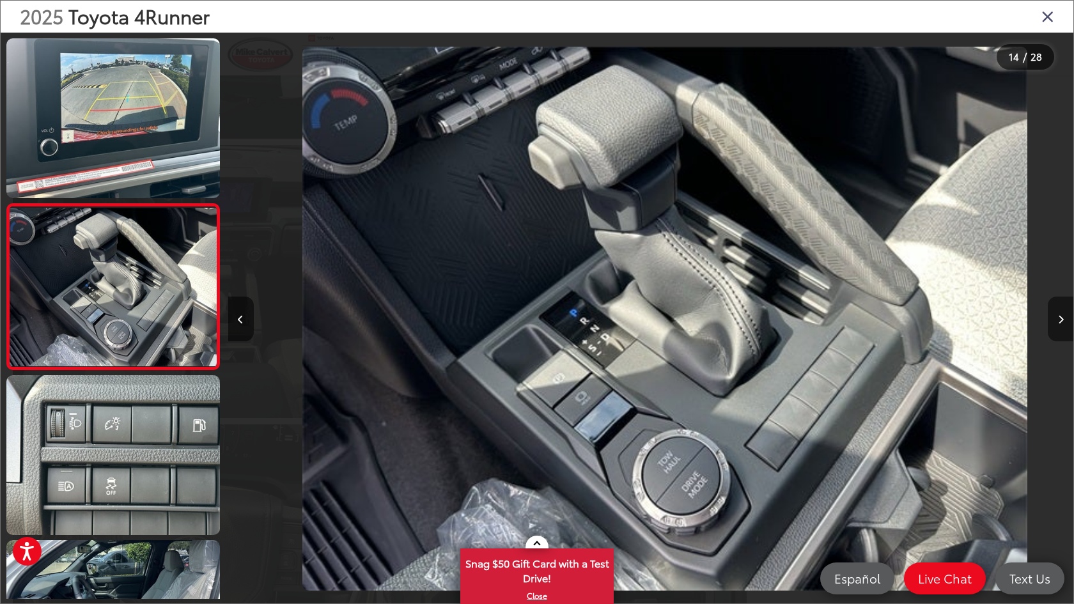
scroll to position [1986, 0]
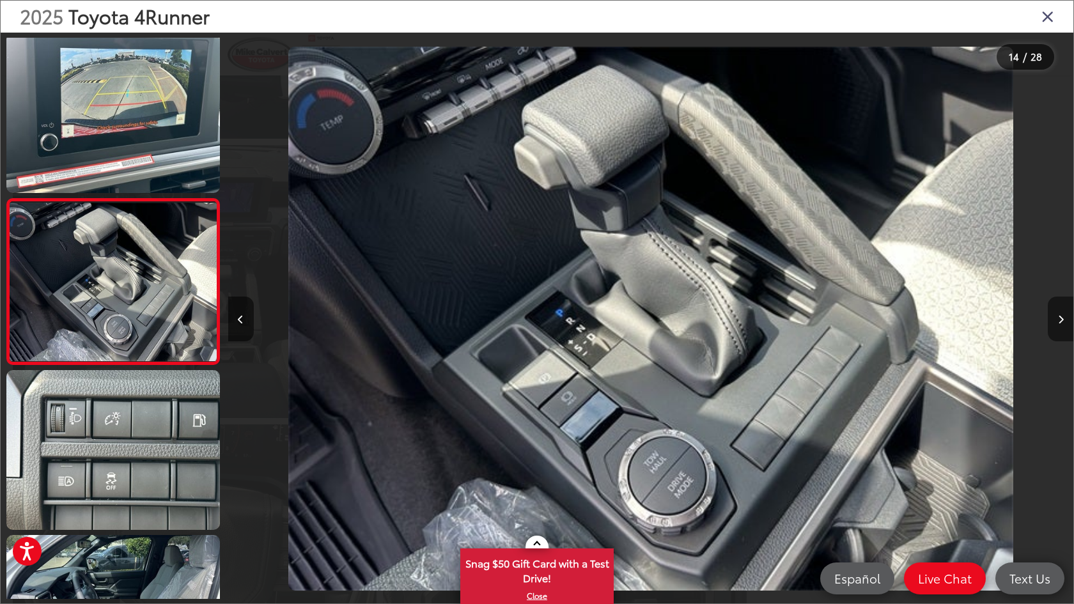
click at [1061, 317] on icon "Next image" at bounding box center [1061, 319] width 6 height 9
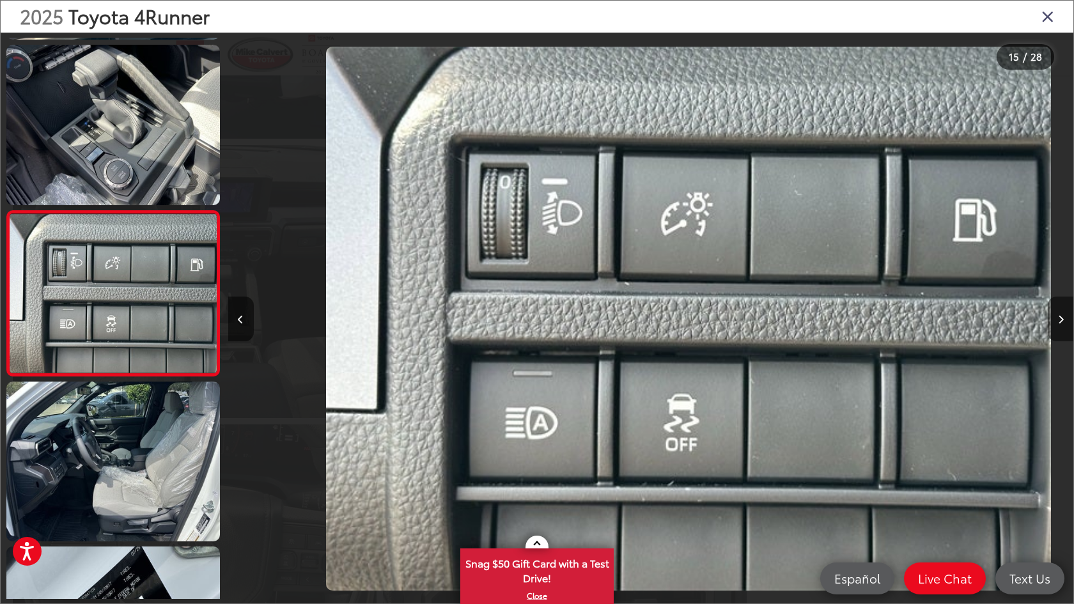
scroll to position [2151, 0]
